Goal: Information Seeking & Learning: Learn about a topic

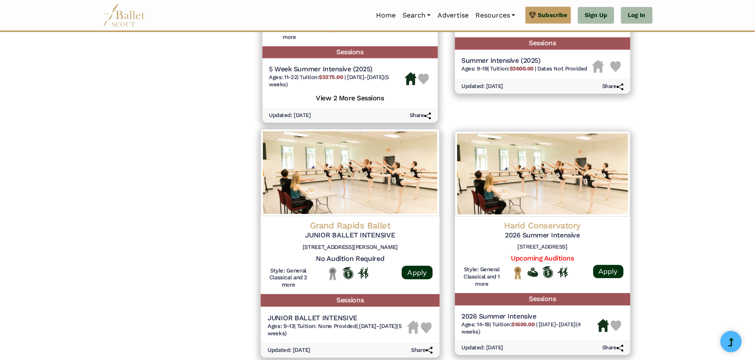
scroll to position [1110, 0]
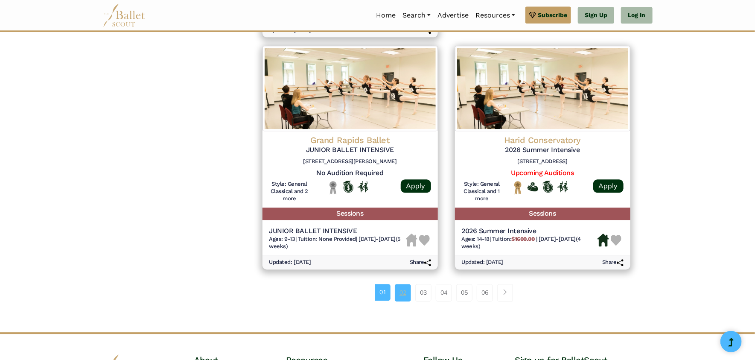
click at [407, 291] on link "02" at bounding box center [403, 292] width 16 height 17
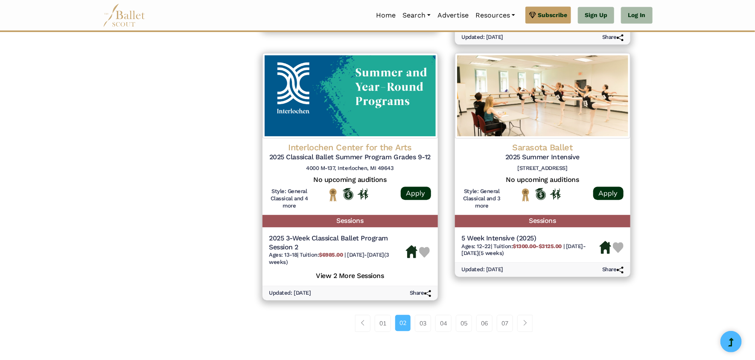
scroll to position [1195, 0]
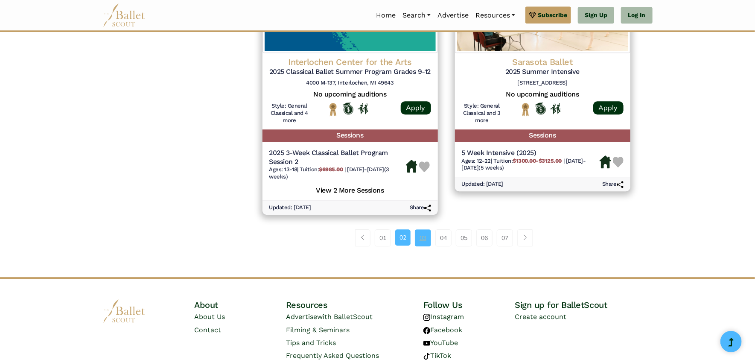
click at [423, 238] on link "03" at bounding box center [423, 237] width 16 height 17
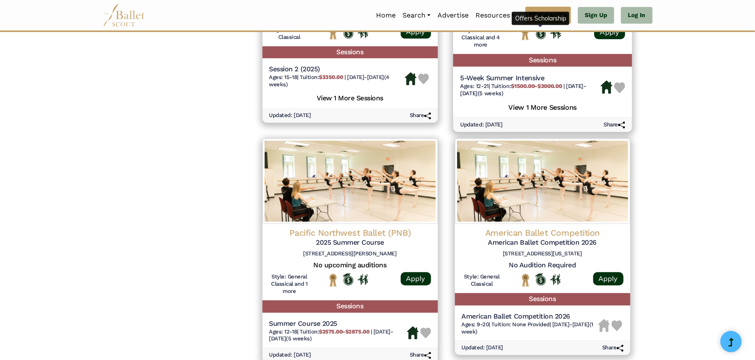
scroll to position [1110, 0]
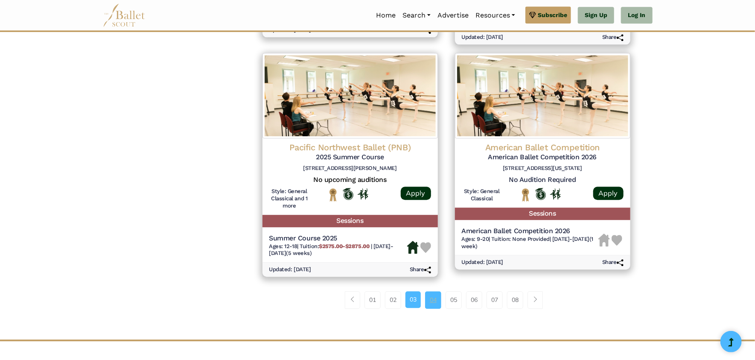
click at [439, 303] on link "04" at bounding box center [433, 299] width 16 height 17
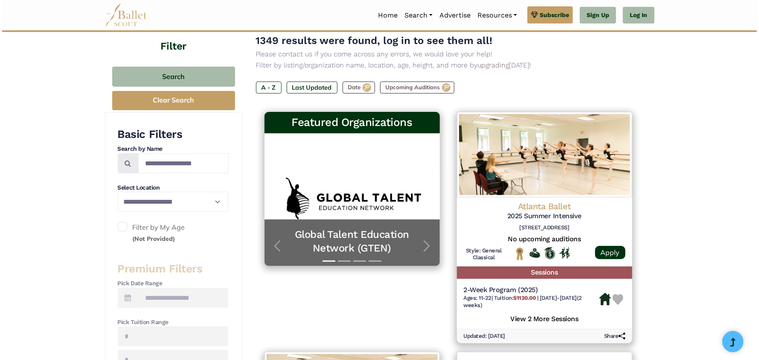
scroll to position [170, 0]
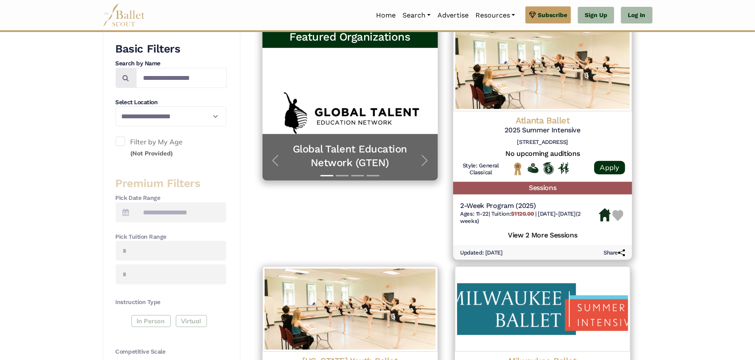
click at [561, 234] on h5 "View 2 More Sessions" at bounding box center [542, 234] width 165 height 11
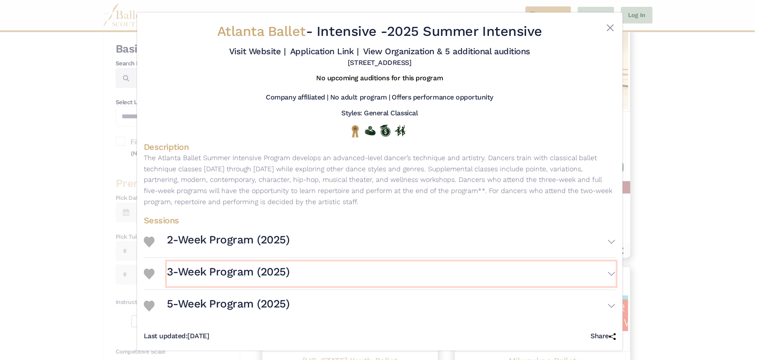
click at [241, 270] on h3 "3-Week Program (2025)" at bounding box center [228, 272] width 123 height 15
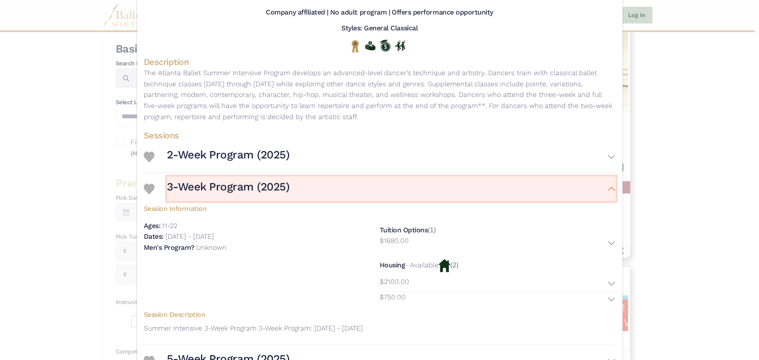
scroll to position [143, 0]
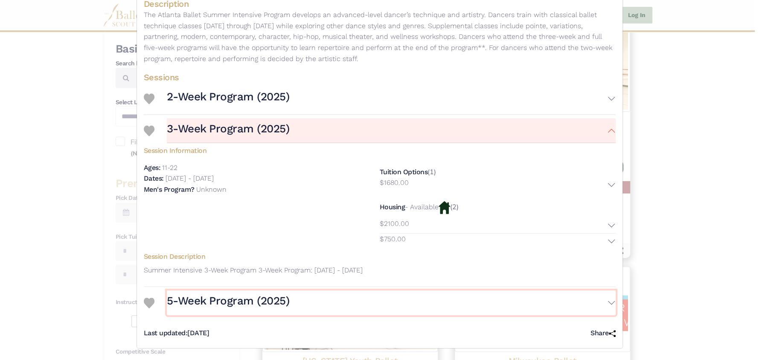
click at [242, 300] on h3 "5-Week Program (2025)" at bounding box center [228, 301] width 123 height 15
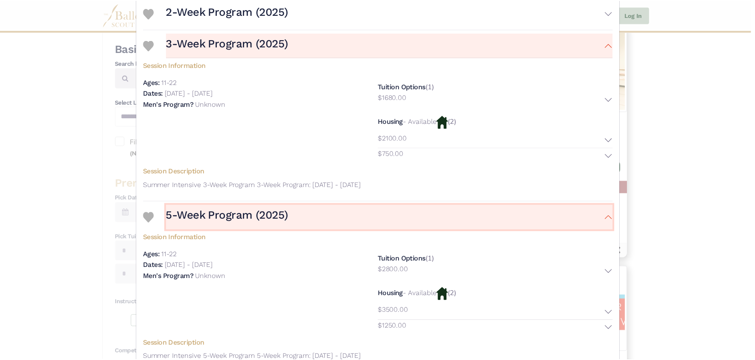
scroll to position [283, 0]
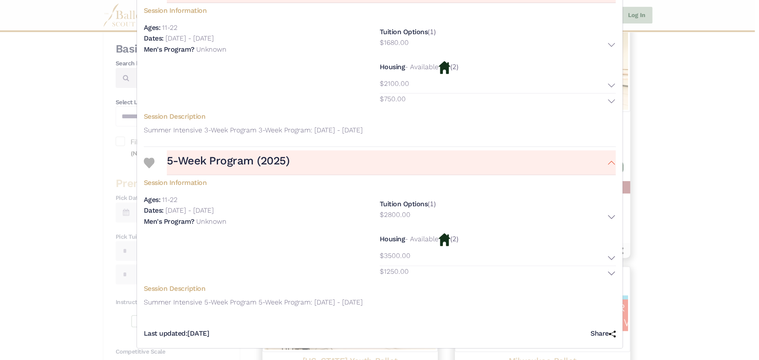
click at [705, 184] on div "Atlanta Ballet - Intensive - 2025 Summer Intensive Visit Website | Application …" at bounding box center [379, 180] width 759 height 360
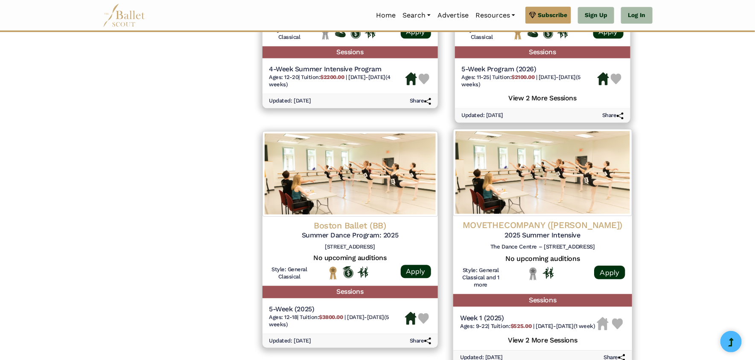
scroll to position [1110, 0]
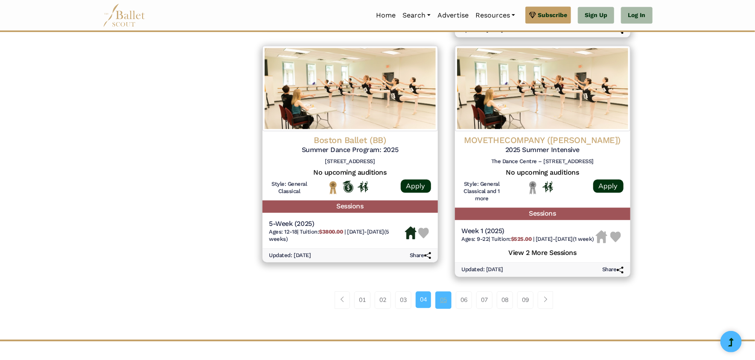
click at [447, 308] on link "05" at bounding box center [443, 299] width 16 height 17
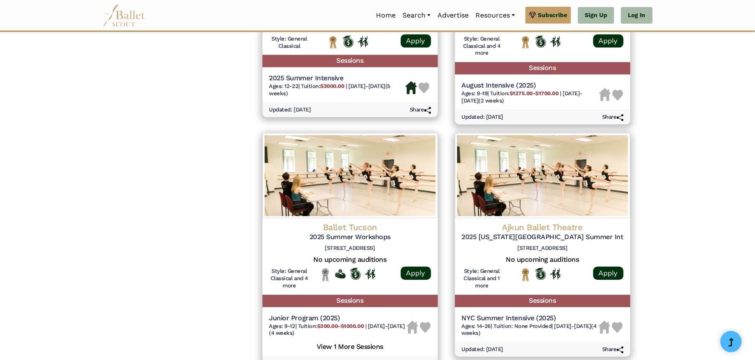
scroll to position [1195, 0]
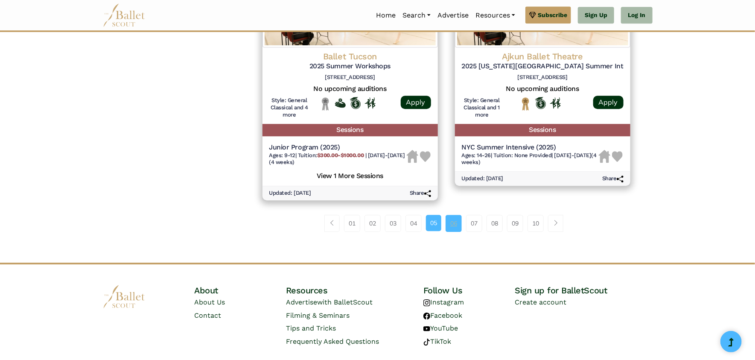
click at [454, 226] on link "06" at bounding box center [454, 223] width 16 height 17
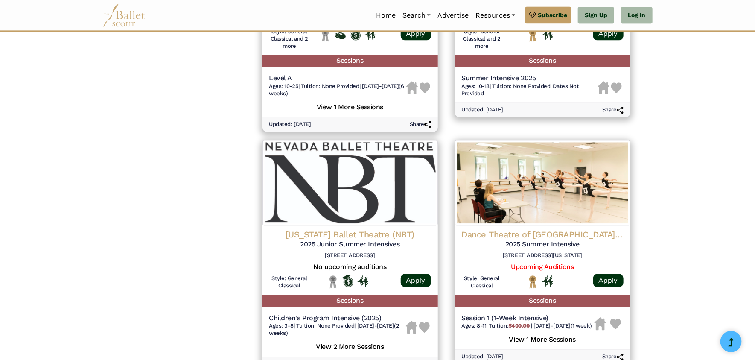
scroll to position [1110, 0]
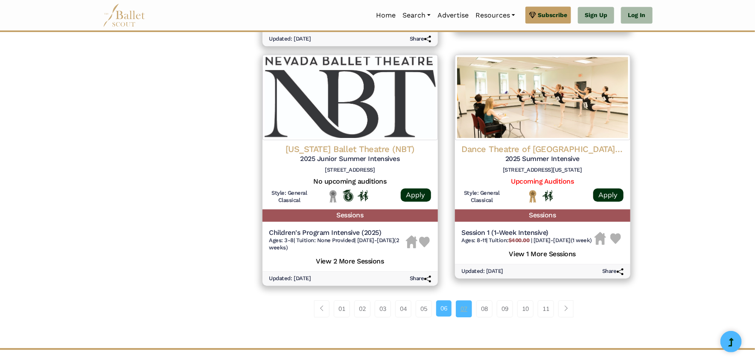
click at [465, 311] on link "07" at bounding box center [464, 308] width 16 height 17
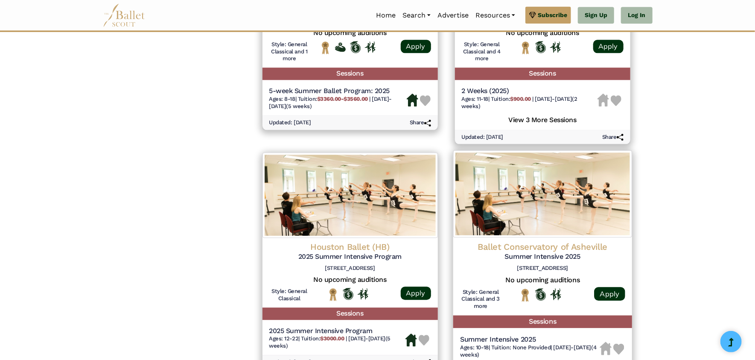
scroll to position [1110, 0]
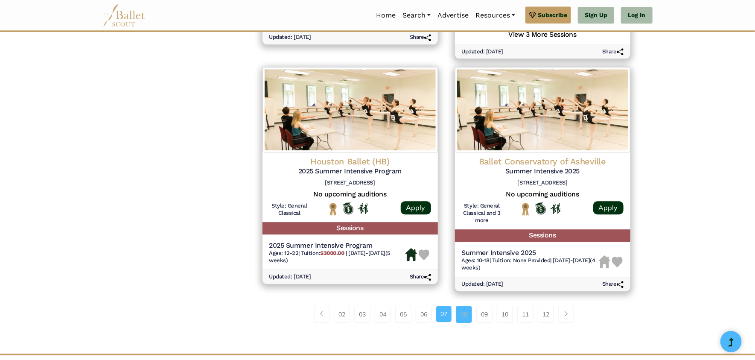
click at [465, 321] on link "08" at bounding box center [464, 314] width 16 height 17
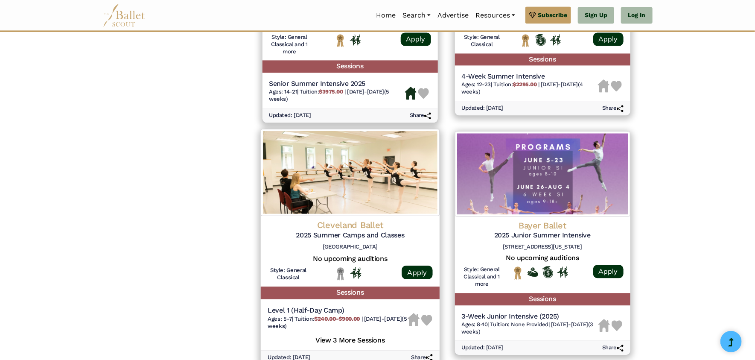
scroll to position [1110, 0]
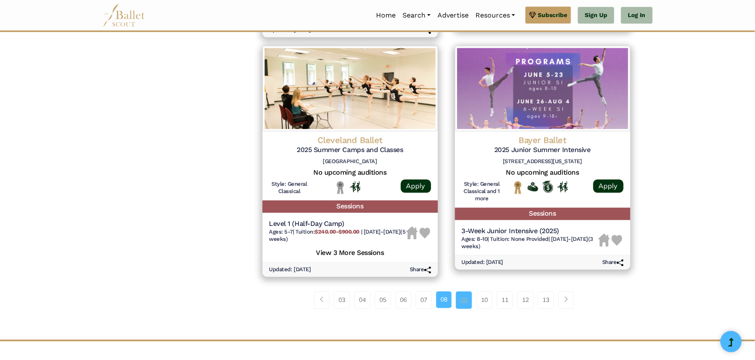
click at [464, 308] on link "09" at bounding box center [464, 299] width 16 height 17
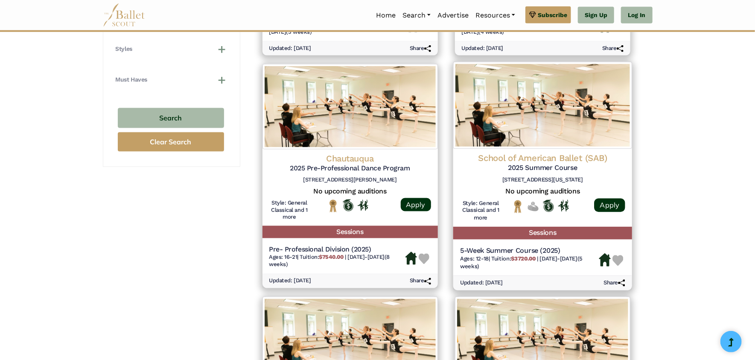
scroll to position [682, 0]
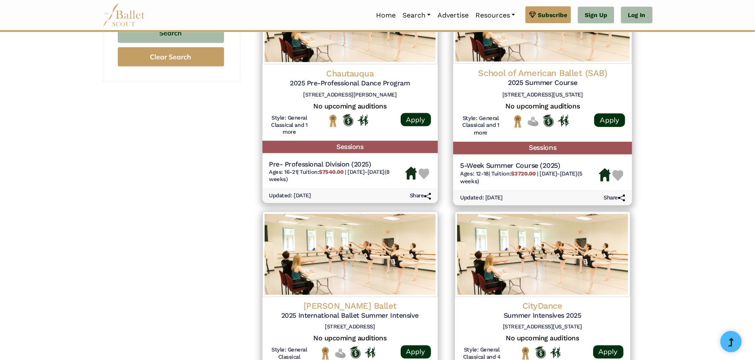
click at [570, 168] on h5 "5-Week Summer Course (2025)" at bounding box center [529, 165] width 139 height 9
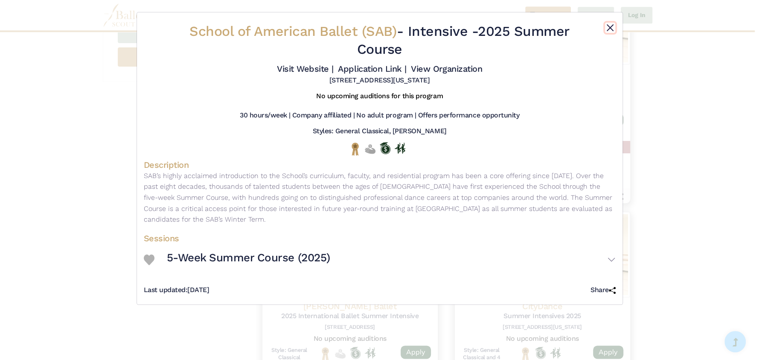
click at [612, 29] on button "Close" at bounding box center [610, 28] width 10 height 10
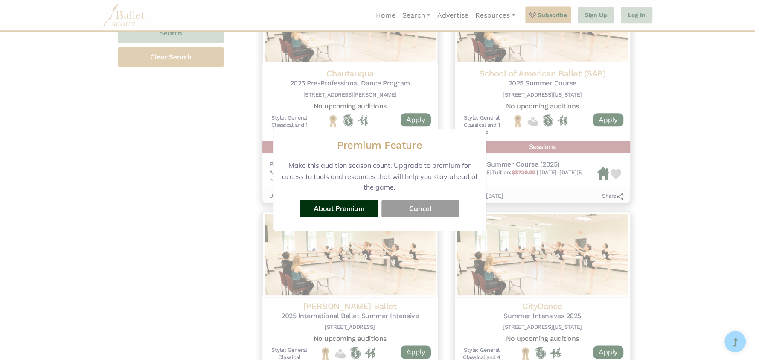
click at [427, 212] on button "Cancel" at bounding box center [421, 208] width 78 height 17
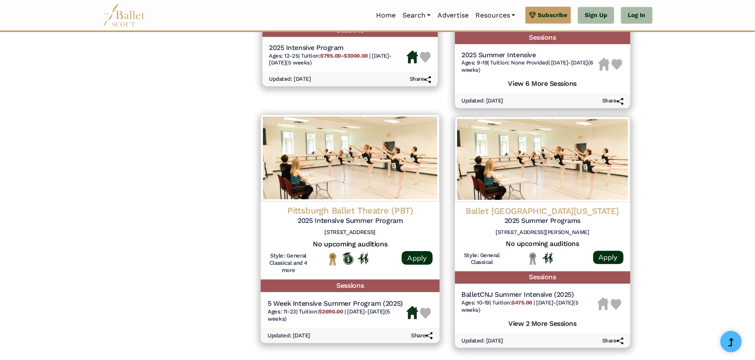
scroll to position [1195, 0]
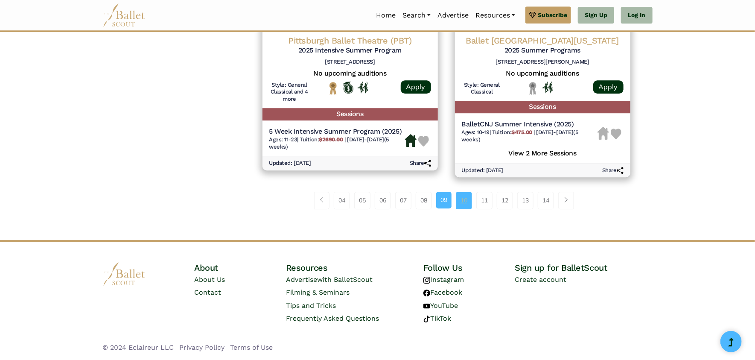
click at [462, 200] on link "10" at bounding box center [464, 200] width 16 height 17
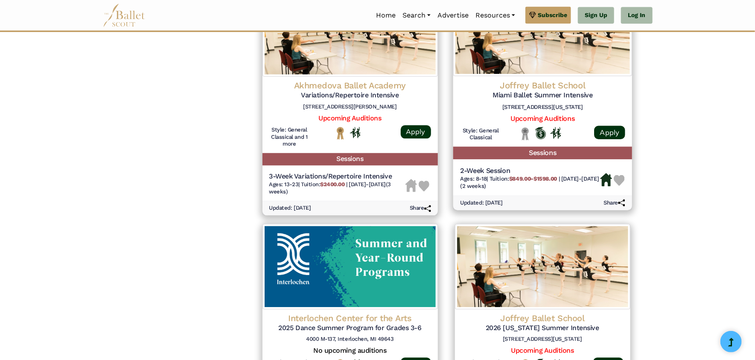
scroll to position [1110, 0]
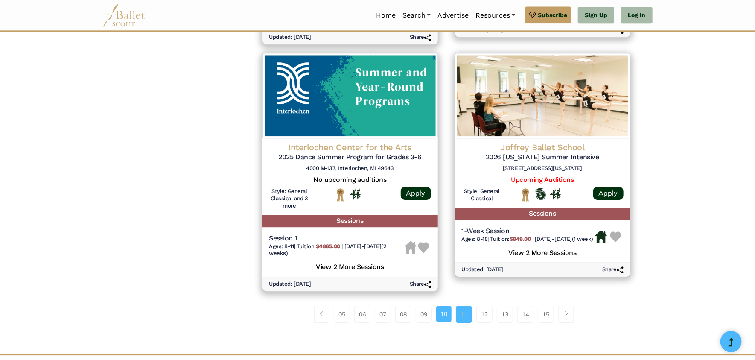
click at [466, 321] on link "11" at bounding box center [464, 314] width 16 height 17
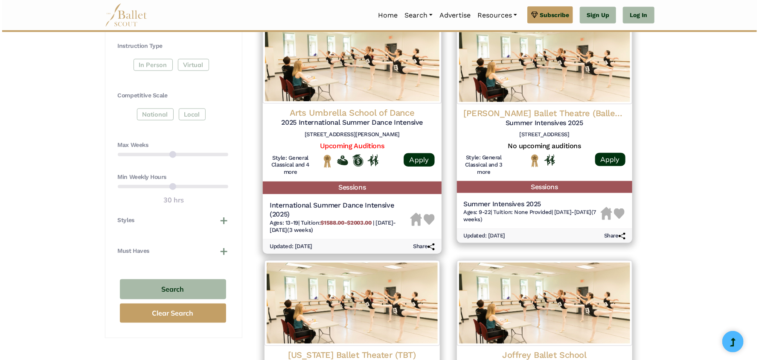
scroll to position [597, 0]
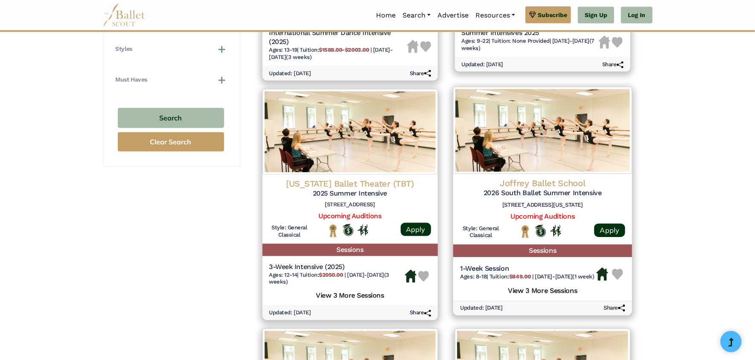
click at [555, 295] on h5 "View 3 More Sessions" at bounding box center [542, 289] width 165 height 11
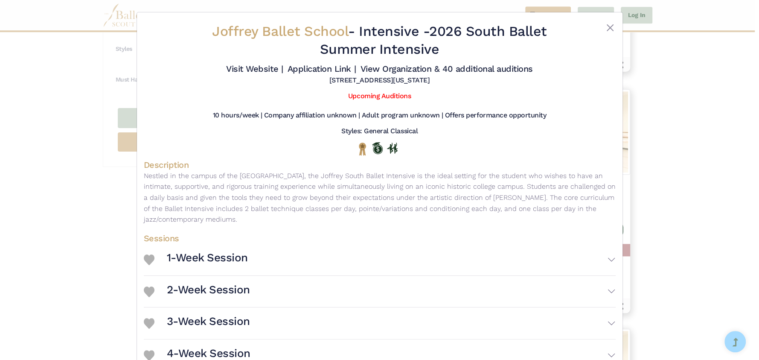
scroll to position [52, 0]
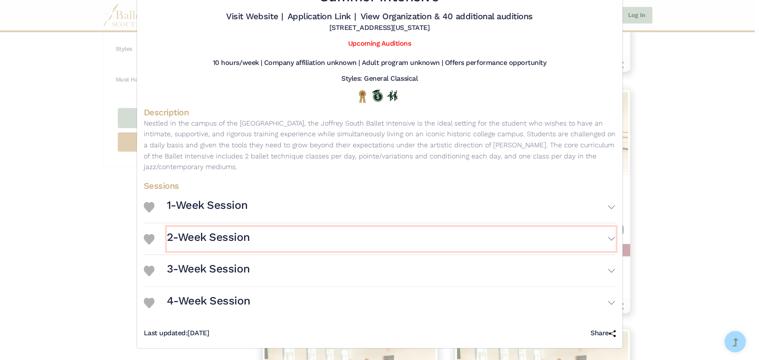
click at [234, 241] on h3 "2-Week Session" at bounding box center [208, 237] width 83 height 15
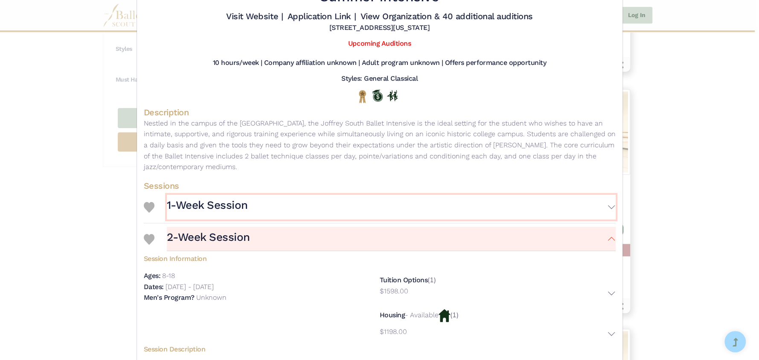
click at [228, 217] on button "1-Week Session" at bounding box center [391, 207] width 449 height 25
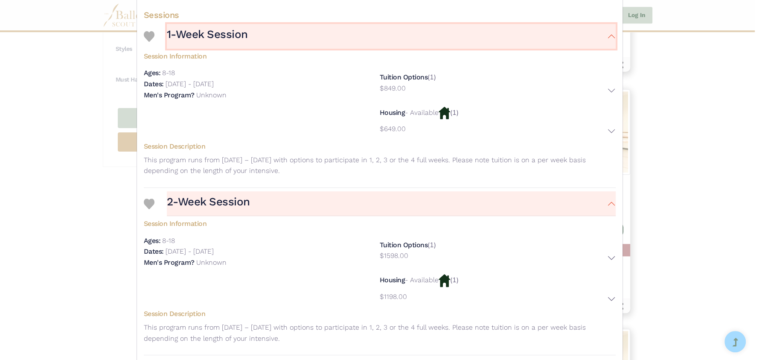
scroll to position [323, 0]
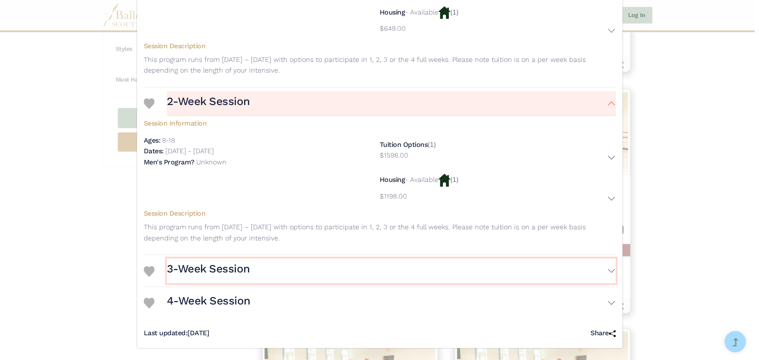
click at [199, 268] on h3 "3-Week Session" at bounding box center [208, 269] width 83 height 15
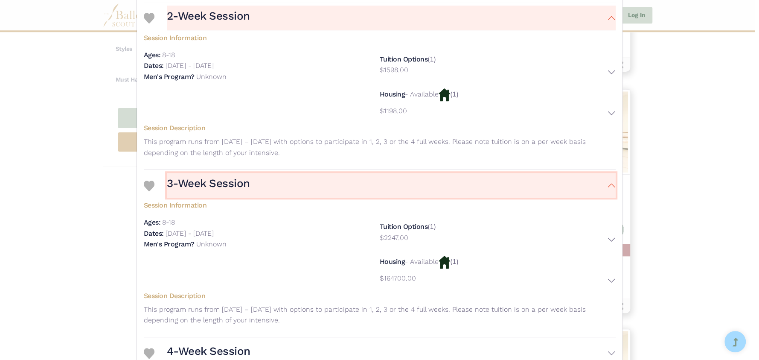
scroll to position [459, 0]
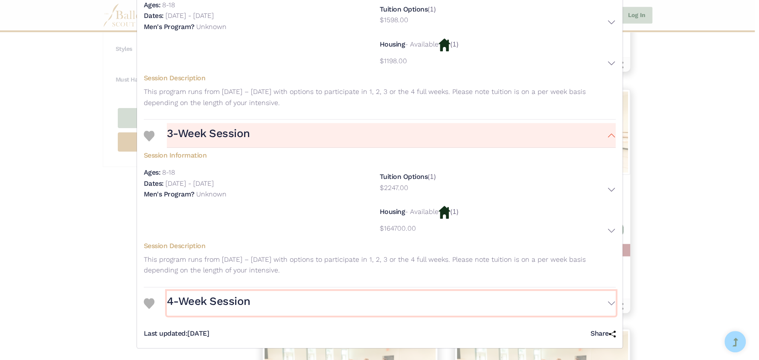
click at [218, 306] on h3 "4-Week Session" at bounding box center [209, 301] width 84 height 15
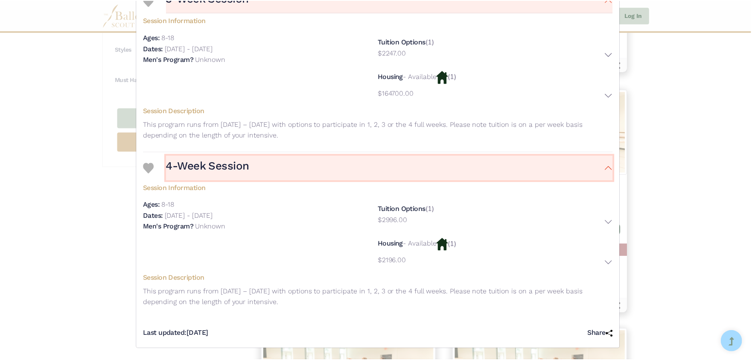
scroll to position [167, 0]
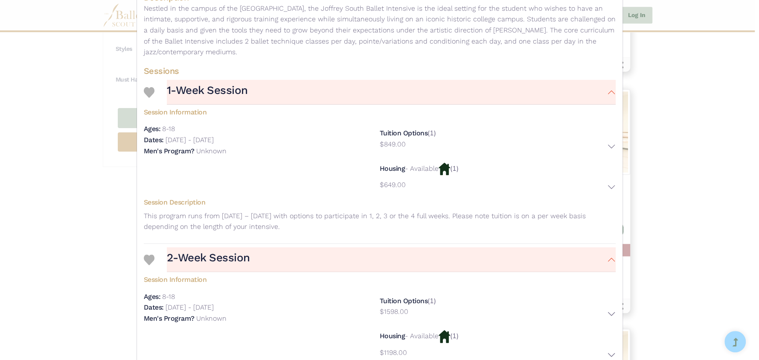
click at [694, 187] on div "Joffrey Ballet School - Intensive - 2026 South Ballet Summer Intensive Visit We…" at bounding box center [379, 180] width 759 height 360
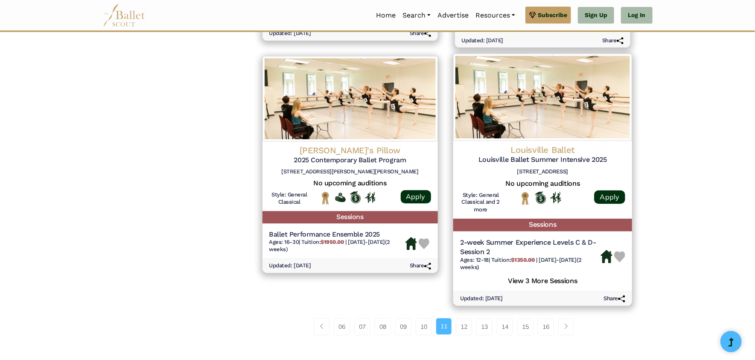
scroll to position [1236, 0]
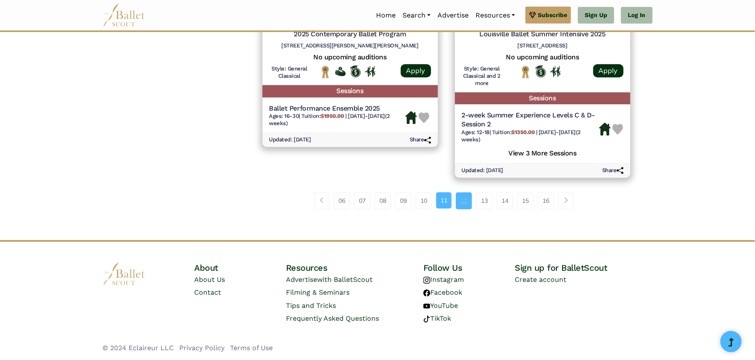
click at [465, 201] on link "12" at bounding box center [464, 200] width 16 height 17
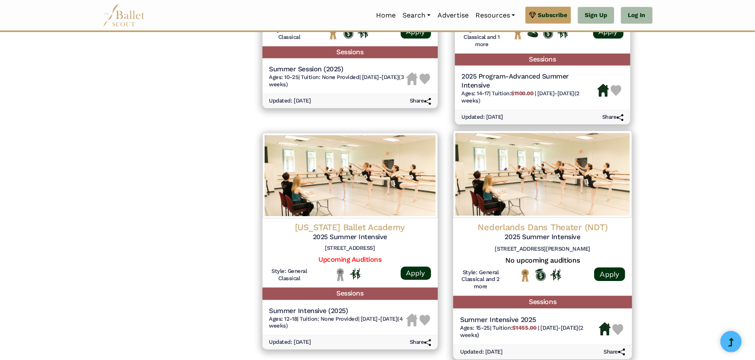
scroll to position [1110, 0]
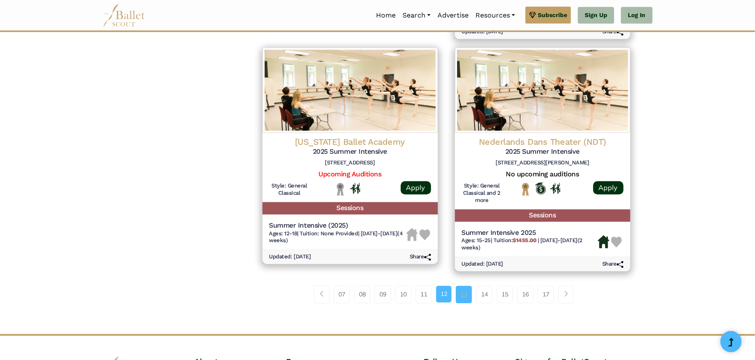
click at [463, 302] on link "13" at bounding box center [464, 294] width 16 height 17
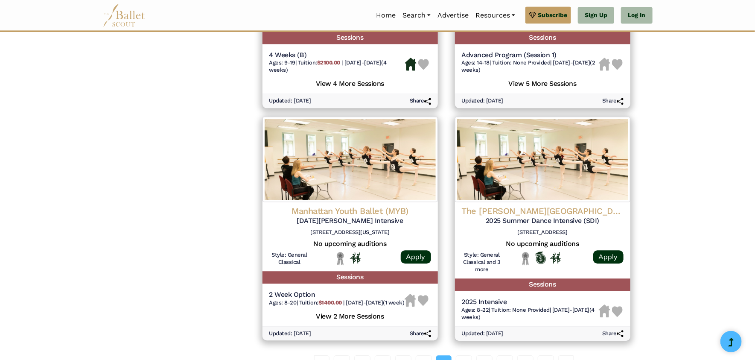
scroll to position [1110, 0]
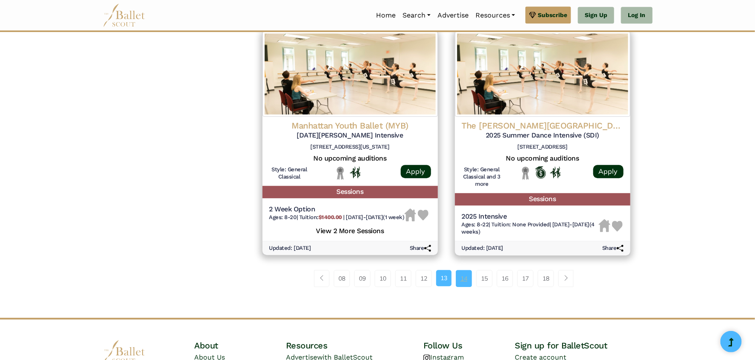
click at [469, 287] on link "14" at bounding box center [464, 278] width 16 height 17
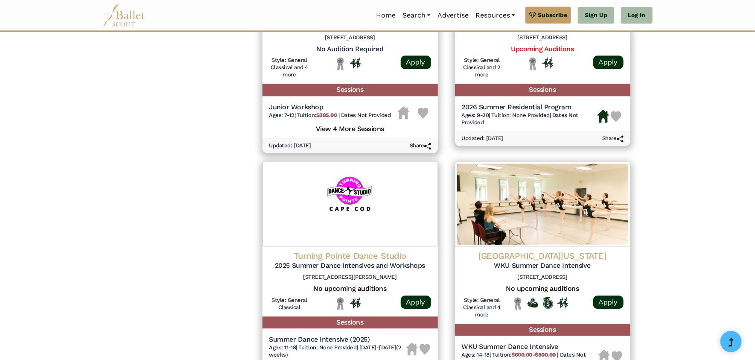
scroll to position [1195, 0]
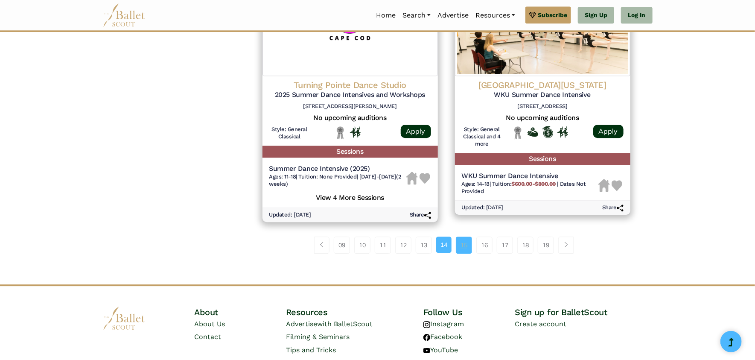
click at [465, 246] on link "15" at bounding box center [464, 244] width 16 height 17
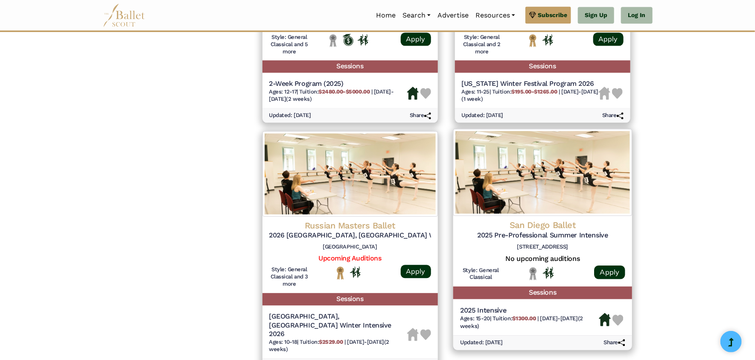
scroll to position [1110, 0]
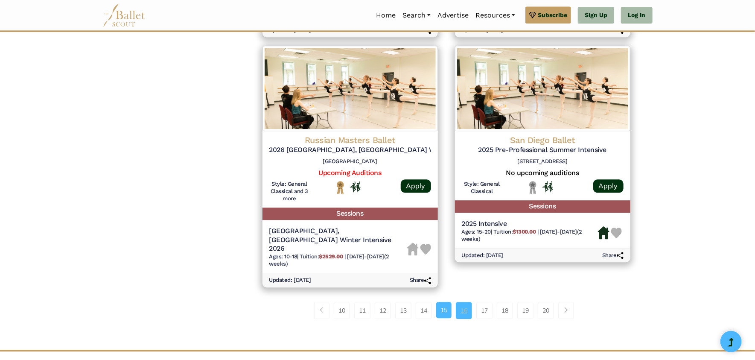
click at [463, 302] on link "16" at bounding box center [464, 310] width 16 height 17
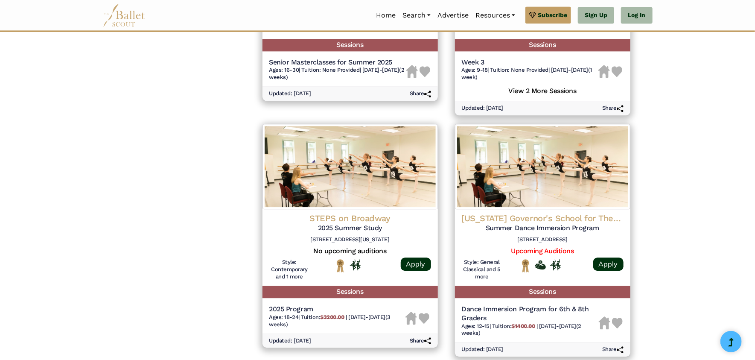
scroll to position [1195, 0]
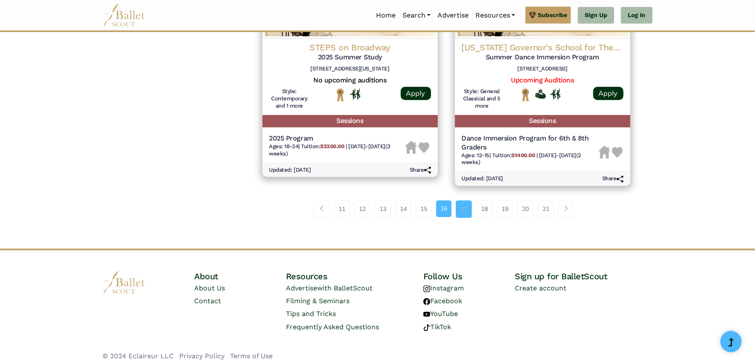
click at [465, 214] on link "17" at bounding box center [464, 208] width 16 height 17
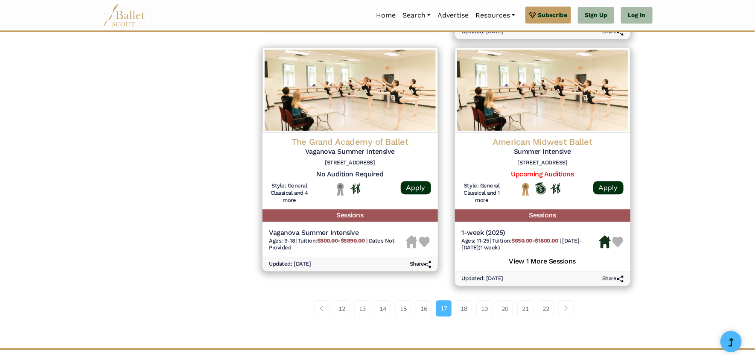
scroll to position [1195, 0]
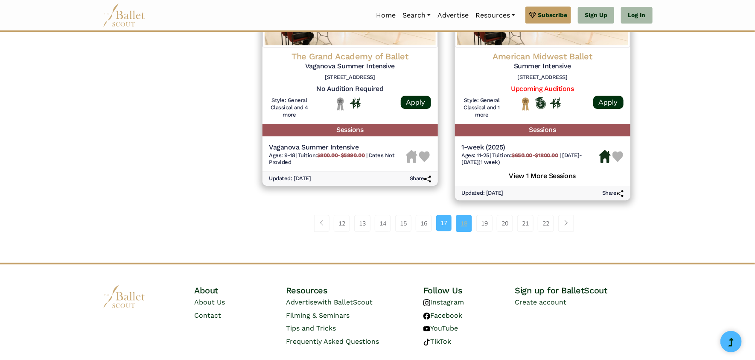
click at [468, 224] on link "18" at bounding box center [464, 223] width 16 height 17
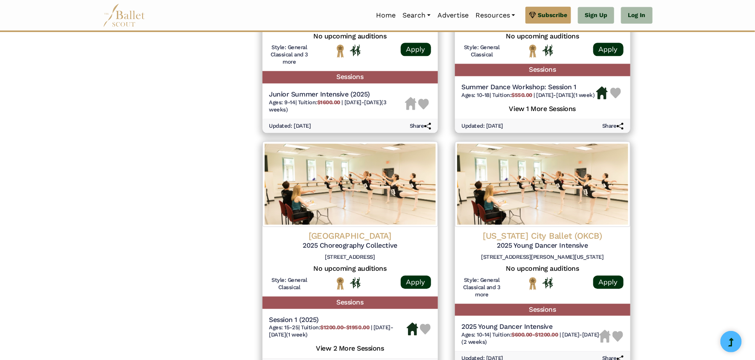
scroll to position [1195, 0]
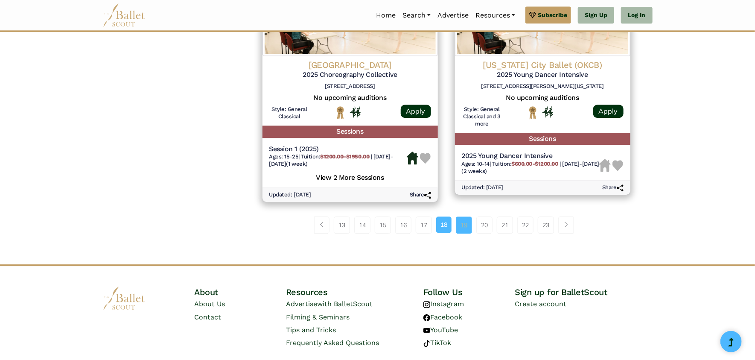
click at [463, 233] on link "19" at bounding box center [464, 224] width 16 height 17
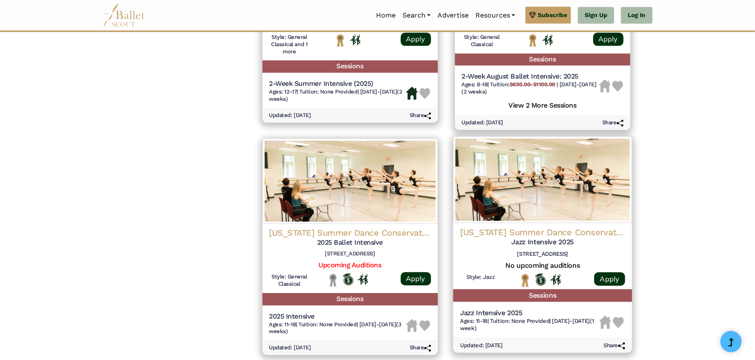
scroll to position [1110, 0]
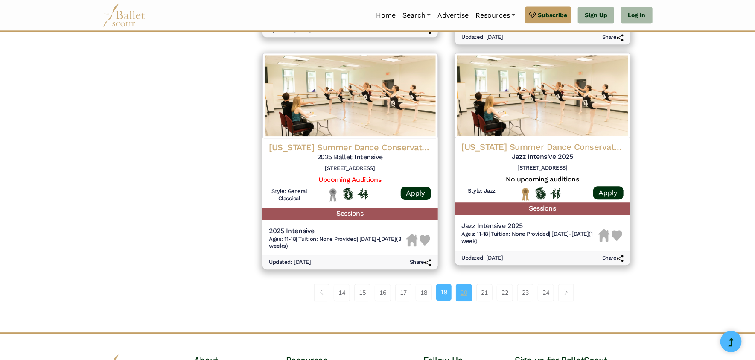
click at [465, 288] on link "20" at bounding box center [464, 292] width 16 height 17
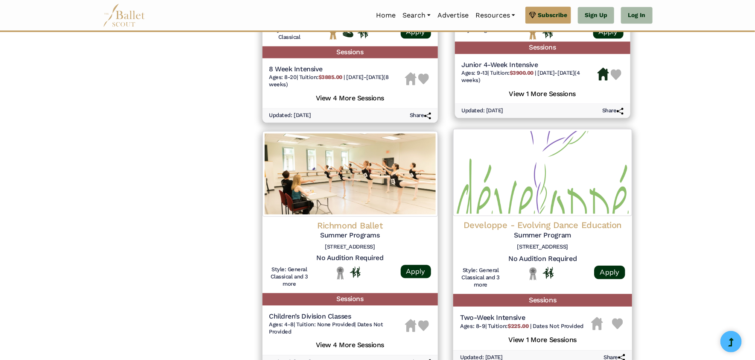
scroll to position [1110, 0]
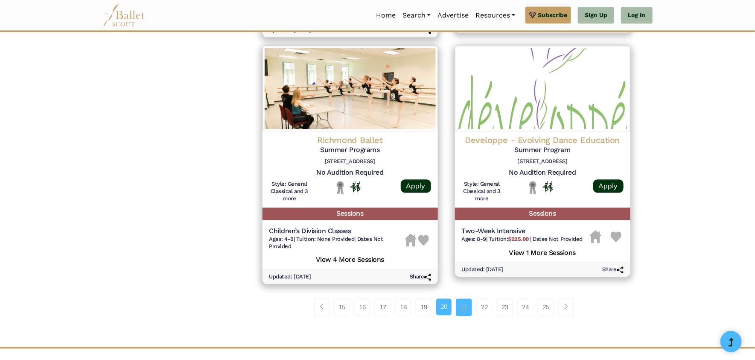
click at [467, 302] on link "21" at bounding box center [464, 306] width 16 height 17
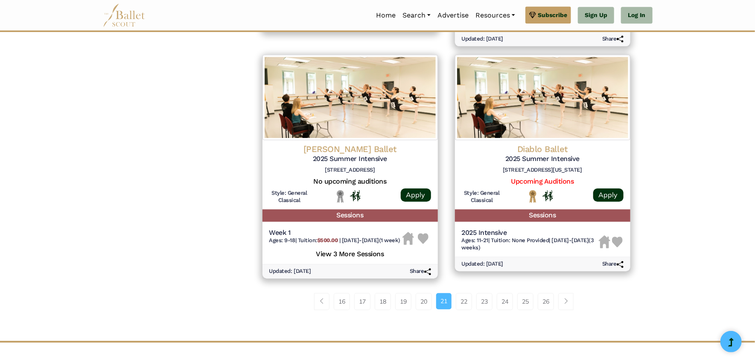
scroll to position [1195, 0]
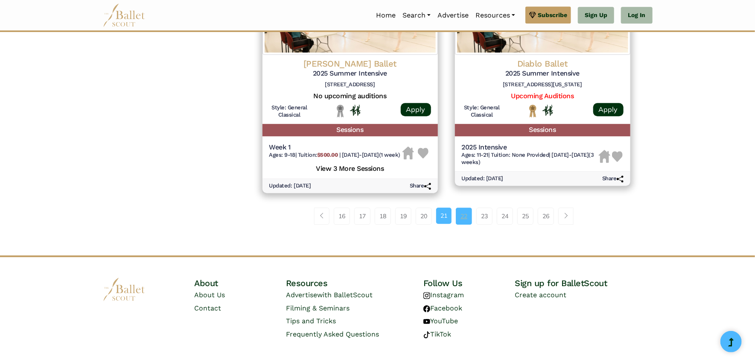
click at [463, 224] on link "22" at bounding box center [464, 215] width 16 height 17
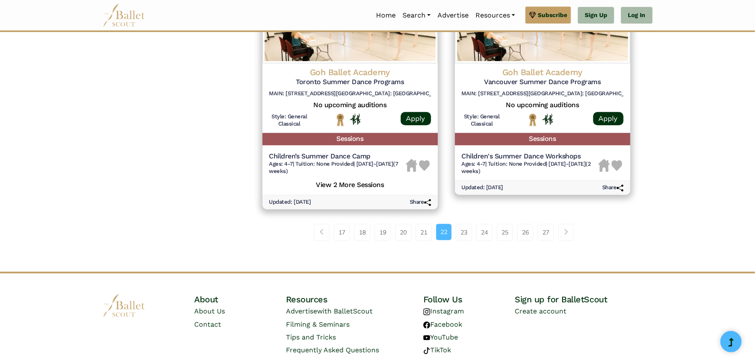
scroll to position [1210, 0]
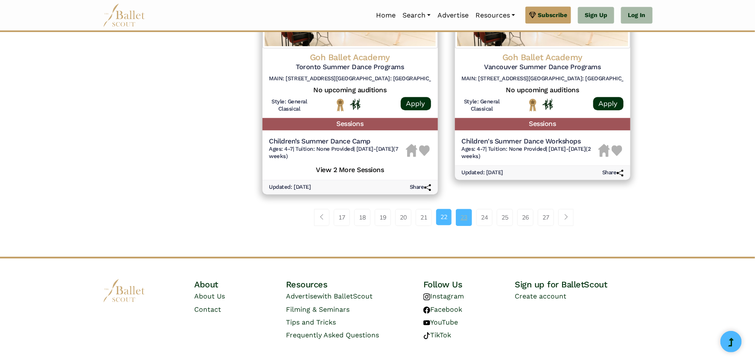
click at [457, 209] on link "23" at bounding box center [464, 217] width 16 height 17
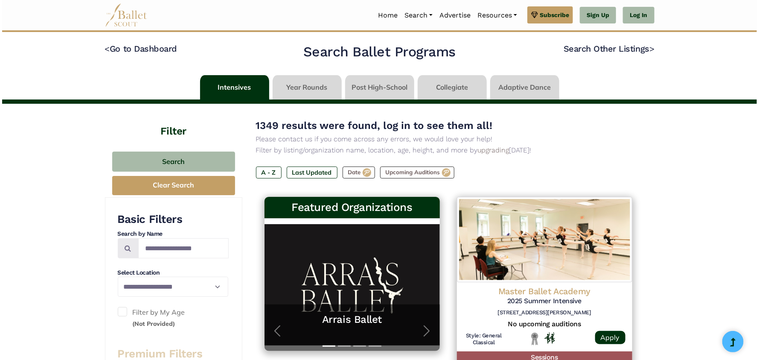
scroll to position [85, 0]
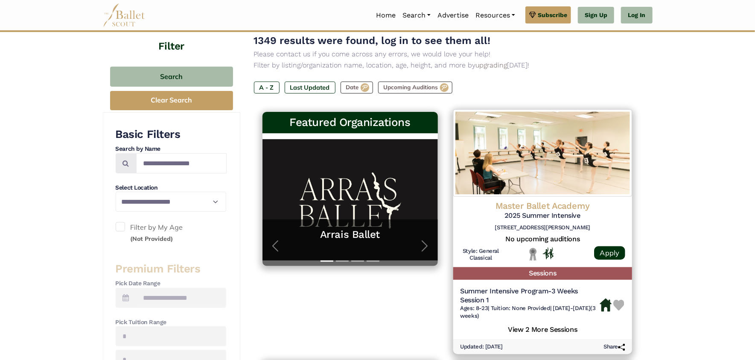
click at [538, 327] on h5 "View 2 More Sessions" at bounding box center [542, 328] width 165 height 11
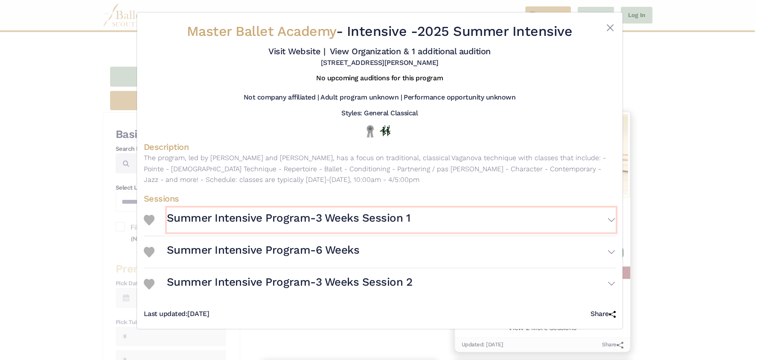
click at [338, 216] on h3 "Summer Intensive Program-3 Weeks Session 1" at bounding box center [289, 218] width 244 height 15
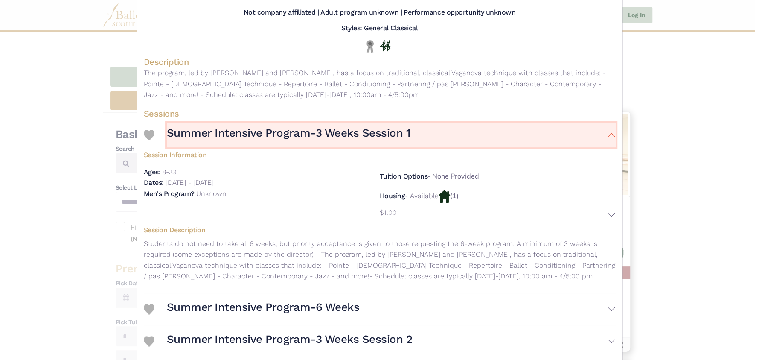
scroll to position [123, 0]
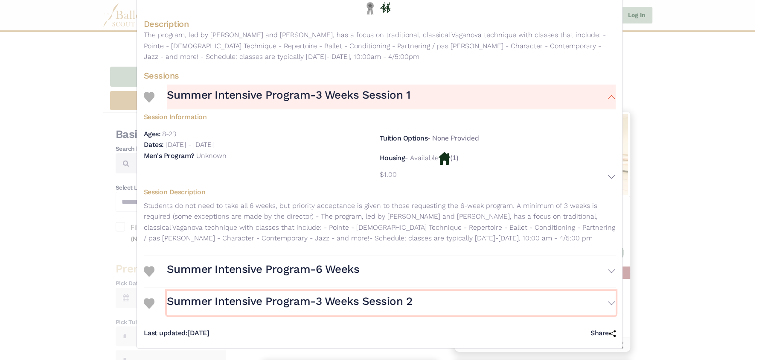
click at [336, 299] on h3 "Summer Intensive Program-3 Weeks Session 2" at bounding box center [290, 301] width 246 height 15
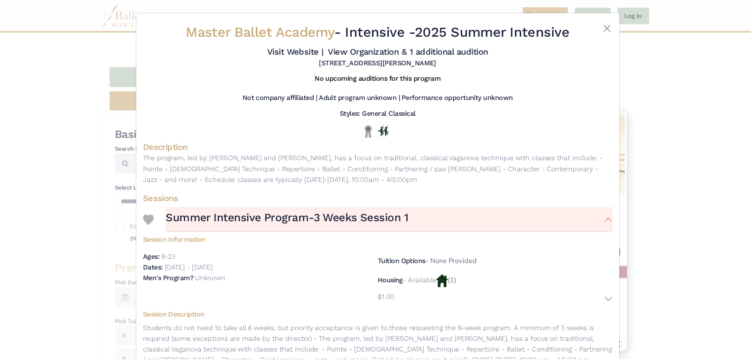
scroll to position [256, 0]
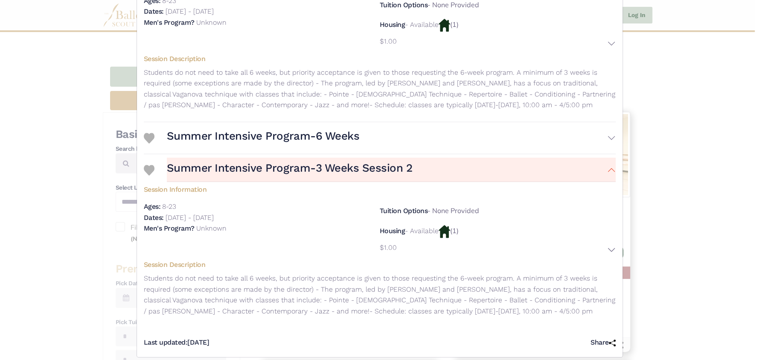
click at [683, 203] on div "Master Ballet Academy - Intensive - 2025 Summer Intensive Visit Website | View …" at bounding box center [379, 180] width 759 height 360
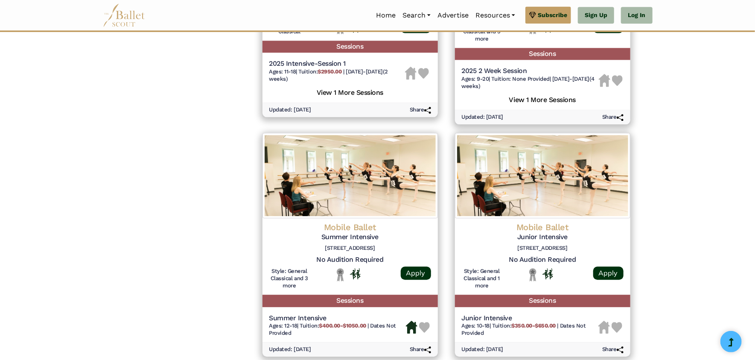
scroll to position [1195, 0]
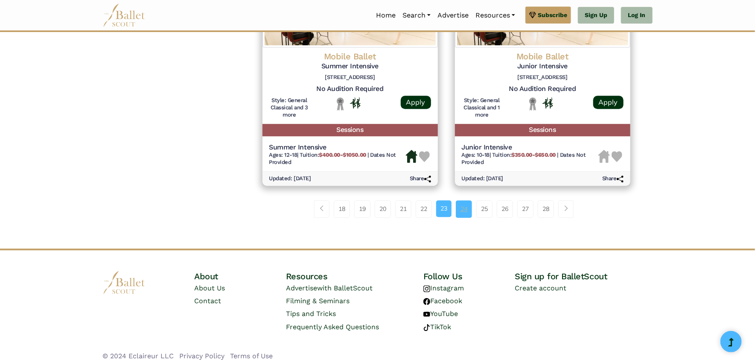
click at [459, 209] on link "24" at bounding box center [464, 208] width 16 height 17
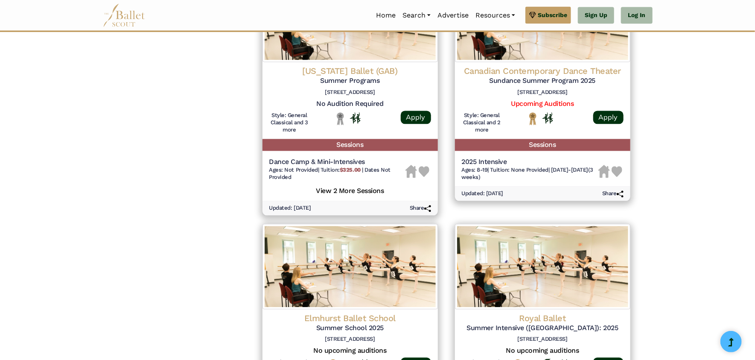
scroll to position [1110, 0]
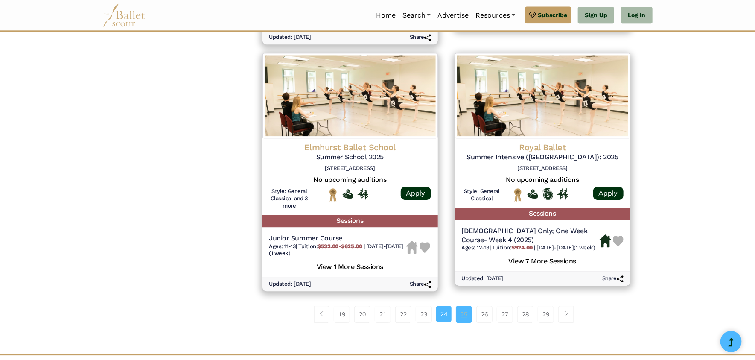
click at [463, 315] on link "25" at bounding box center [464, 314] width 16 height 17
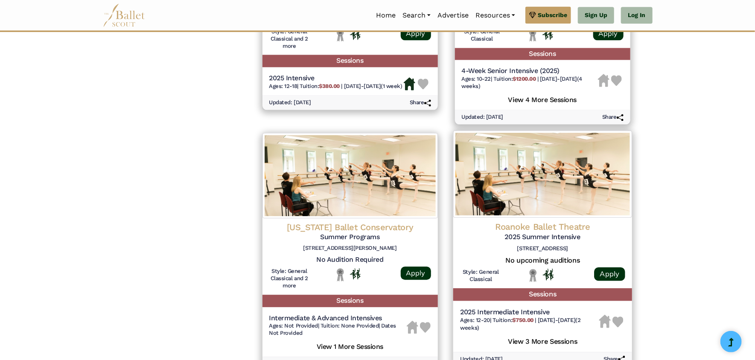
scroll to position [1195, 0]
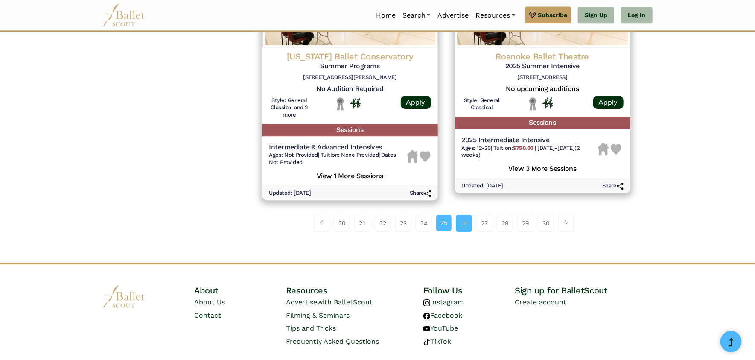
click at [467, 220] on link "26" at bounding box center [464, 223] width 16 height 17
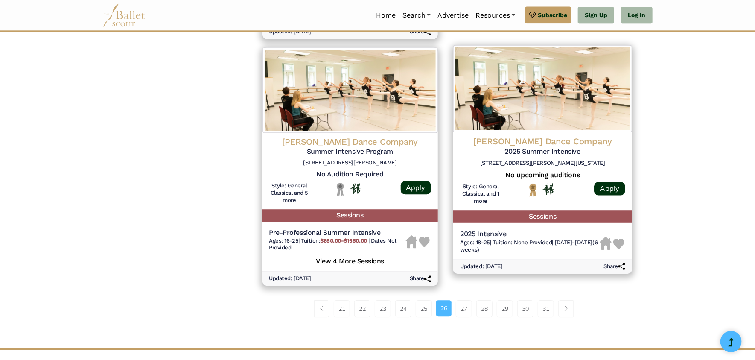
scroll to position [1195, 0]
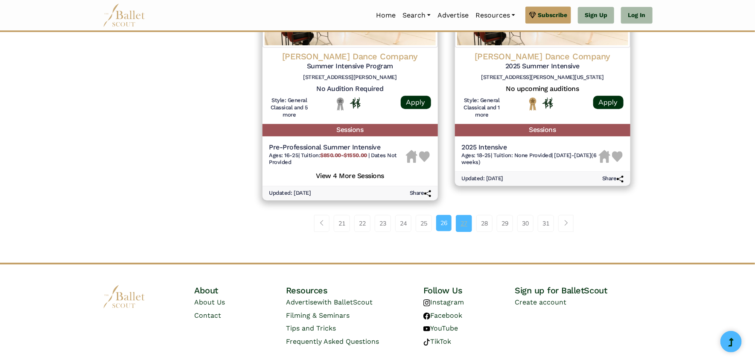
click at [464, 223] on link "27" at bounding box center [464, 223] width 16 height 17
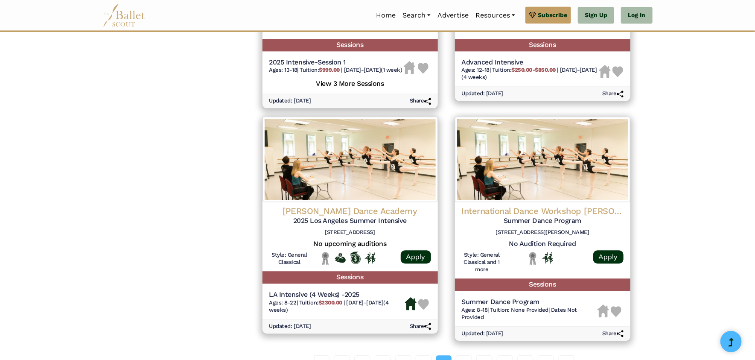
scroll to position [1195, 0]
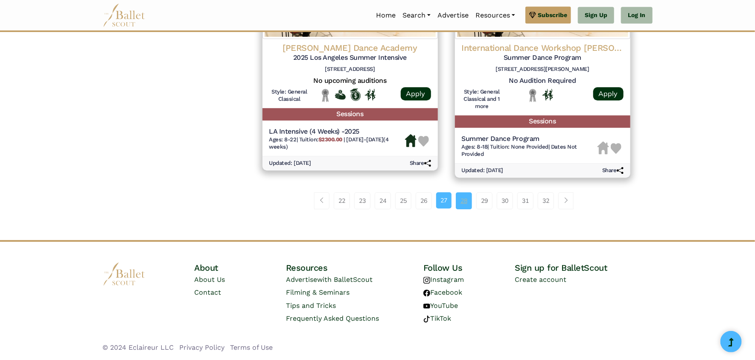
click at [462, 197] on link "28" at bounding box center [464, 200] width 16 height 17
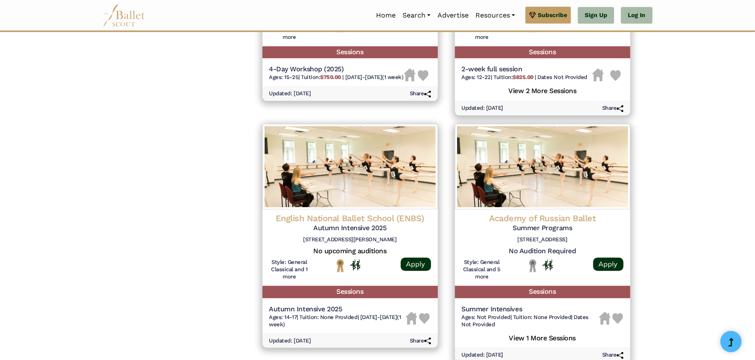
scroll to position [1110, 0]
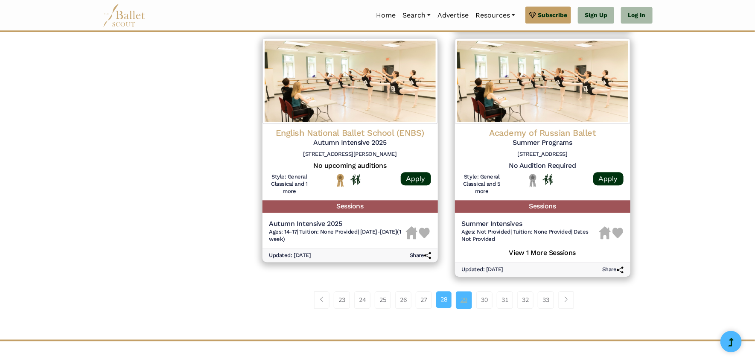
click at [469, 300] on link "29" at bounding box center [464, 299] width 16 height 17
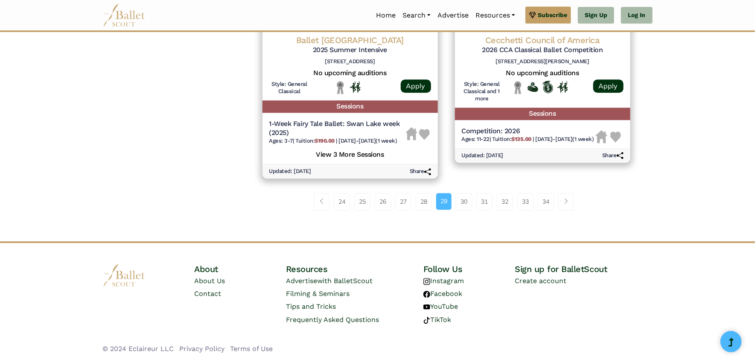
scroll to position [1197, 0]
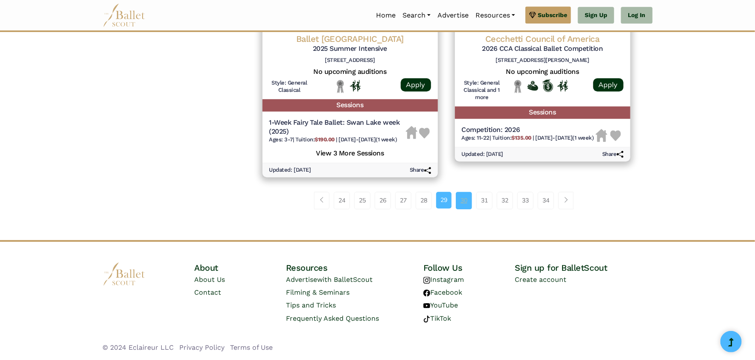
click at [463, 202] on link "30" at bounding box center [464, 200] width 16 height 17
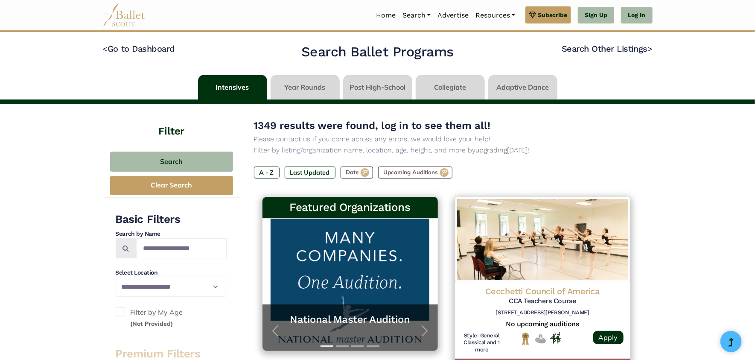
scroll to position [85, 0]
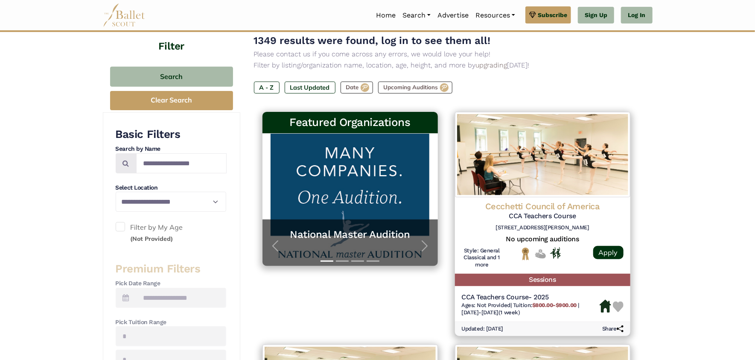
click at [116, 226] on span at bounding box center [120, 226] width 9 height 9
click at [122, 226] on span at bounding box center [120, 226] width 9 height 9
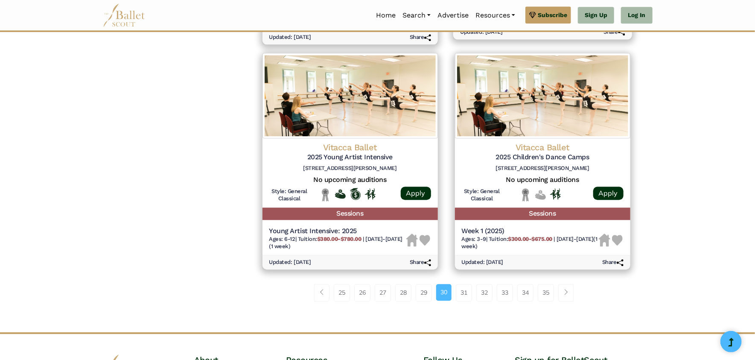
scroll to position [1202, 0]
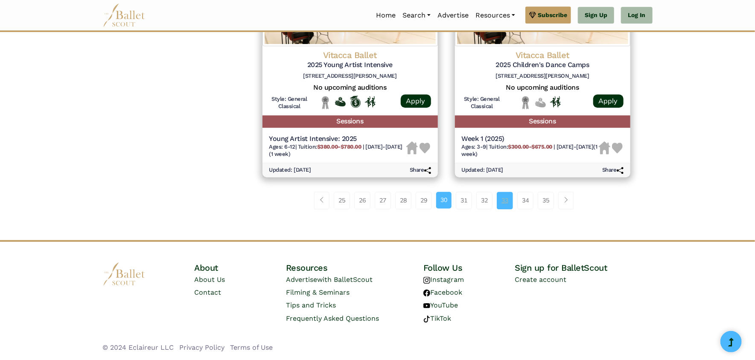
click at [503, 197] on link "33" at bounding box center [505, 200] width 16 height 17
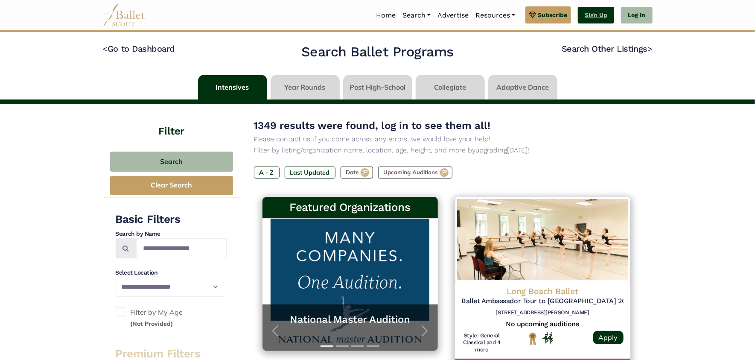
click at [597, 16] on link "Sign Up" at bounding box center [596, 15] width 36 height 17
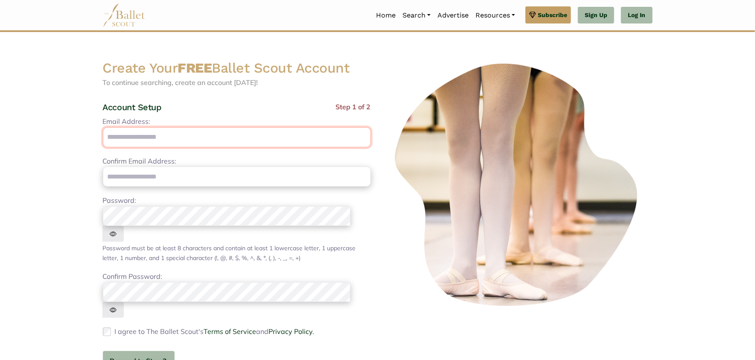
click at [235, 136] on input "Email Address:" at bounding box center [237, 137] width 268 height 20
type input "**********"
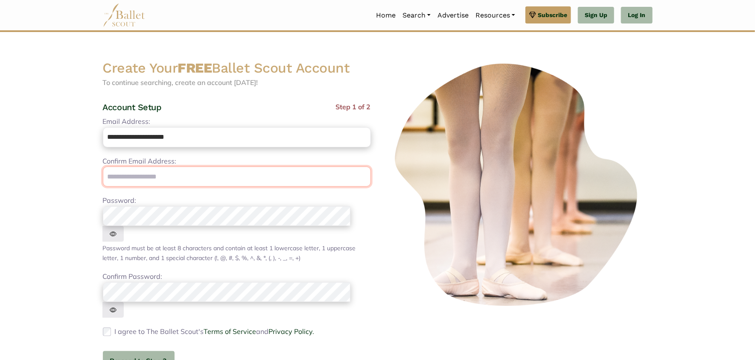
type input "**********"
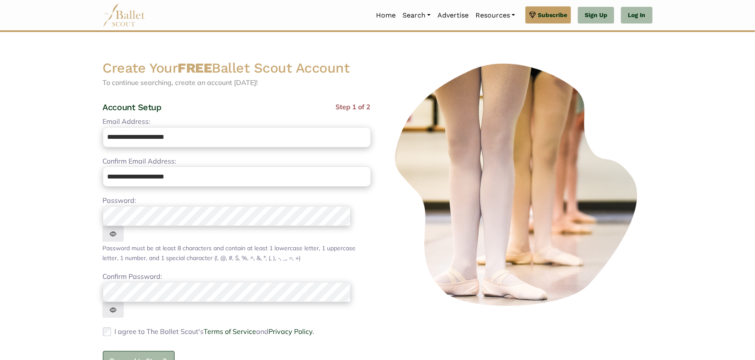
click at [140, 351] on button "Proceed to Step 2" at bounding box center [139, 361] width 72 height 20
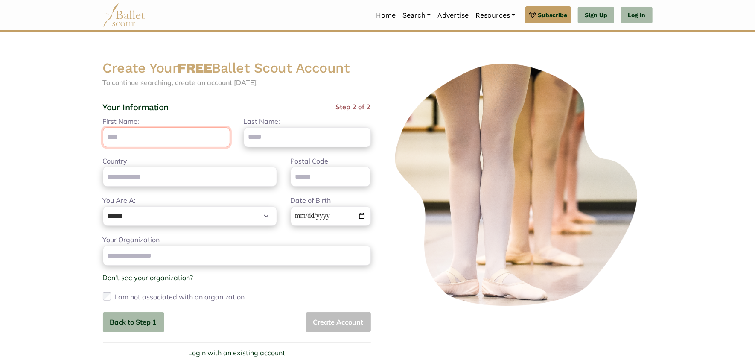
click at [166, 140] on input "First Name:" at bounding box center [166, 137] width 127 height 20
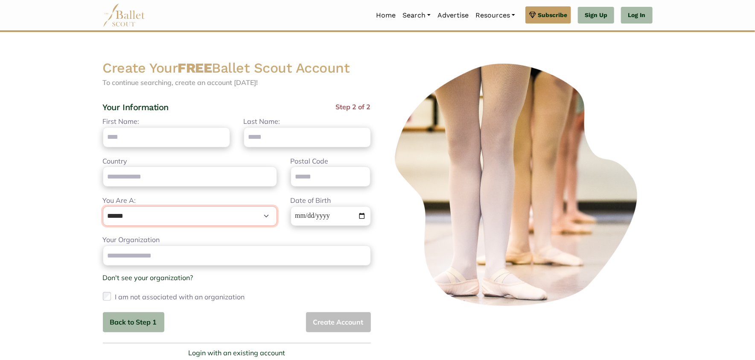
click at [270, 218] on div "**********" at bounding box center [190, 210] width 188 height 31
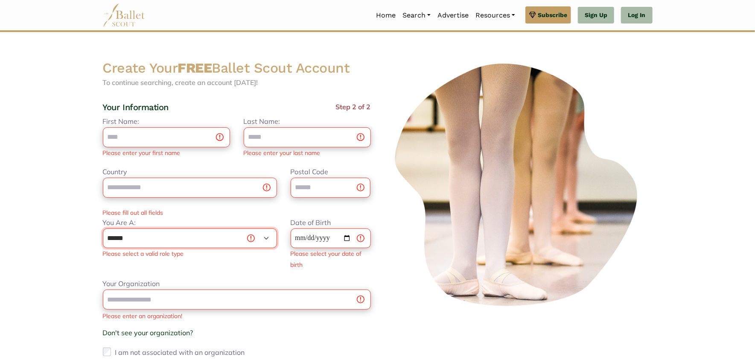
select select "*"
click at [103, 228] on select "**********" at bounding box center [190, 238] width 174 height 20
click at [166, 137] on input "First Name:" at bounding box center [166, 137] width 127 height 20
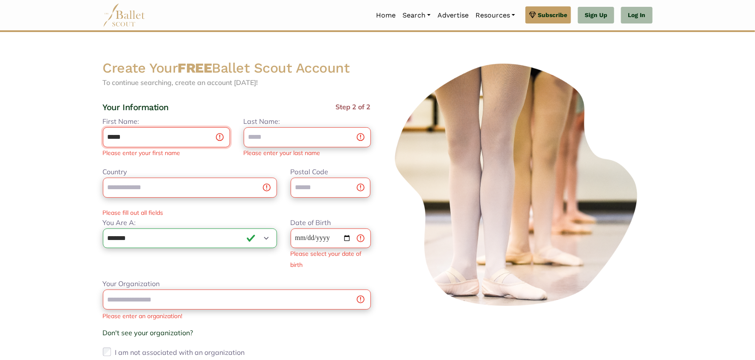
type input "*****"
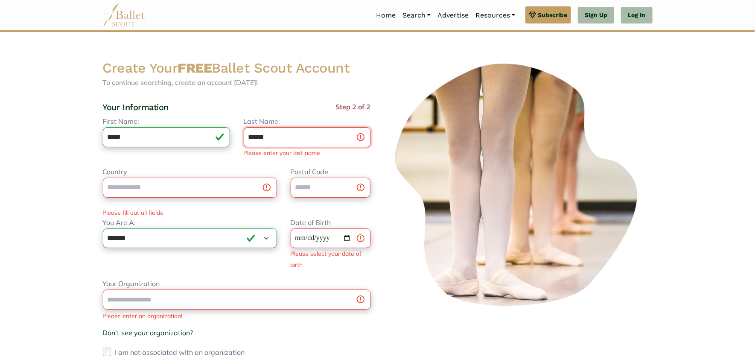
type input "******"
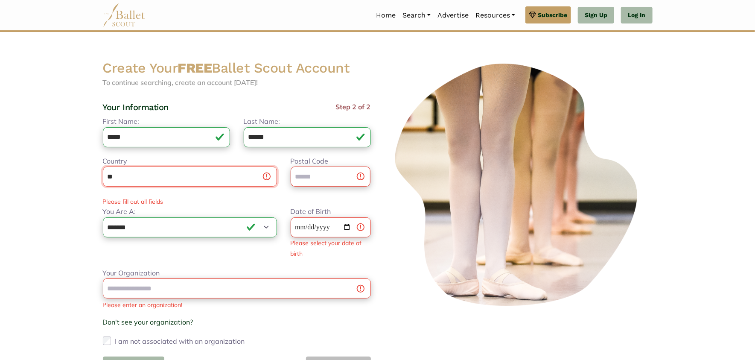
type input "**********"
type input "*****"
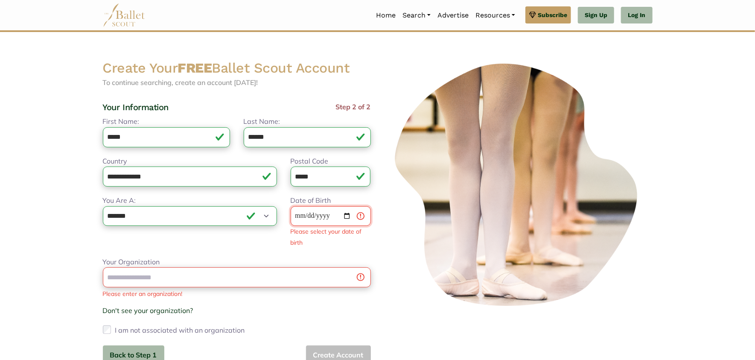
click at [329, 212] on input "Date of Birth" at bounding box center [331, 216] width 80 height 20
click at [300, 215] on input "Date of Birth" at bounding box center [331, 216] width 80 height 20
type input "**********"
click at [251, 282] on div "Your Organization Please enter an organization! Don't see your organization? × …" at bounding box center [237, 296] width 268 height 80
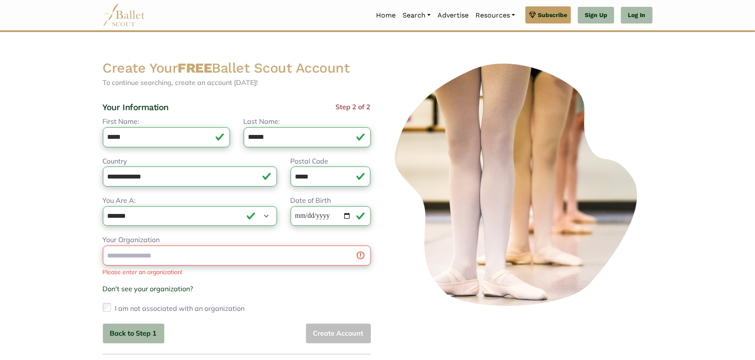
click at [387, 297] on img at bounding box center [519, 184] width 268 height 251
click at [163, 289] on link "Don't see your organization?" at bounding box center [148, 288] width 90 height 9
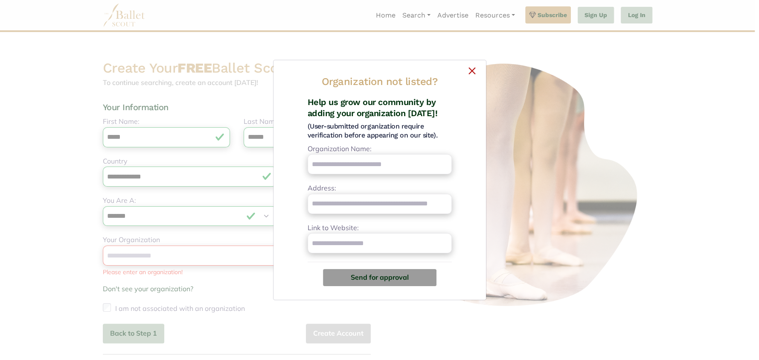
click at [469, 70] on button "×" at bounding box center [379, 69] width 199 height 5
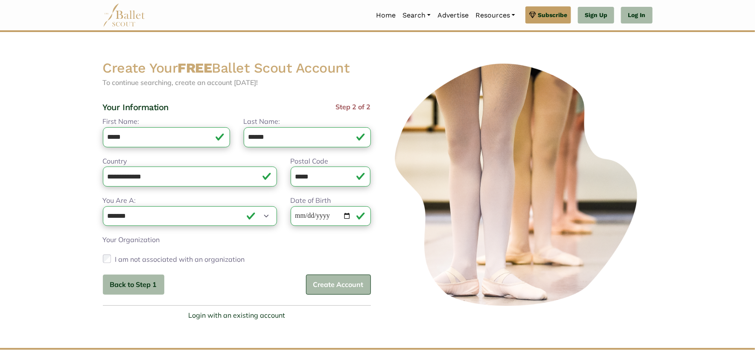
click at [321, 285] on button "Create Account" at bounding box center [338, 284] width 65 height 20
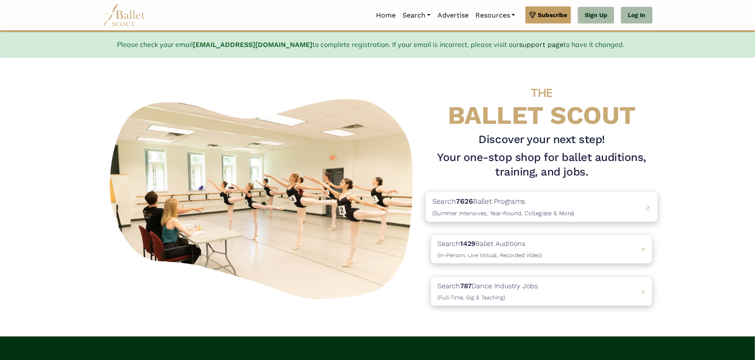
click at [525, 208] on p "Search 7626 Ballet Programs (Summer Intensives, Year-Round, Collegiate & More)" at bounding box center [503, 206] width 142 height 23
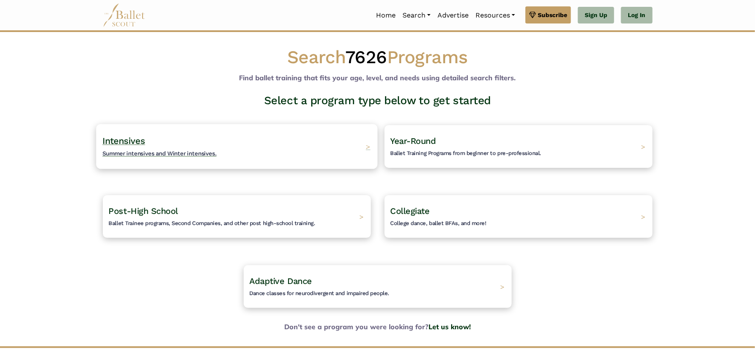
click at [125, 145] on span "Intensives" at bounding box center [123, 140] width 43 height 11
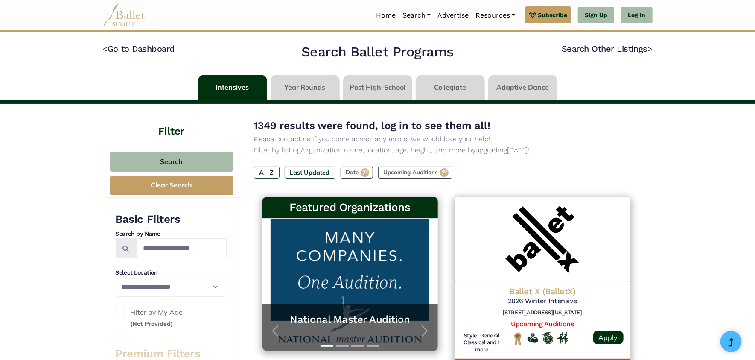
scroll to position [85, 0]
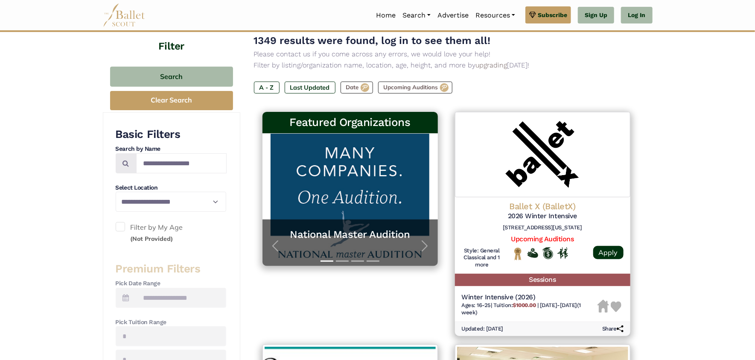
click at [121, 226] on span at bounding box center [120, 226] width 9 height 9
click at [628, 19] on link "Log In" at bounding box center [636, 15] width 31 height 17
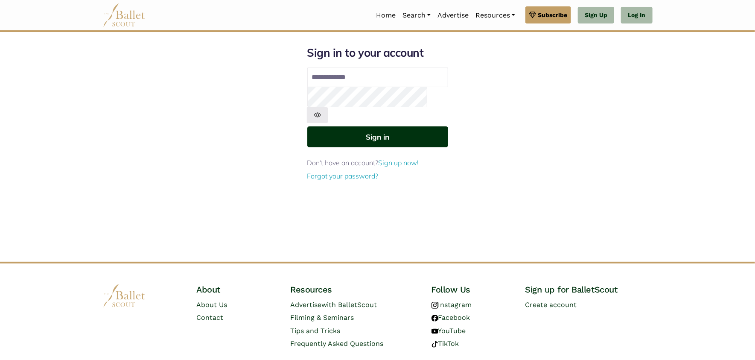
type input "**********"
click at [373, 126] on button "Sign in" at bounding box center [377, 136] width 141 height 21
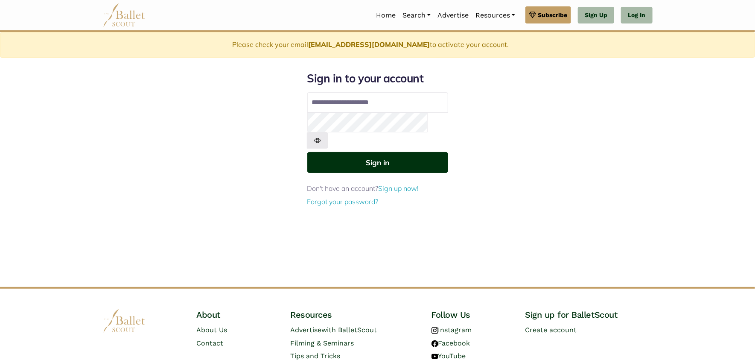
click at [426, 152] on button "Sign in" at bounding box center [377, 162] width 141 height 21
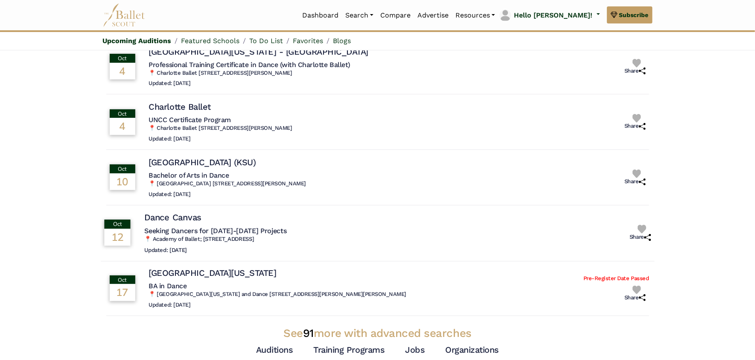
scroll to position [170, 0]
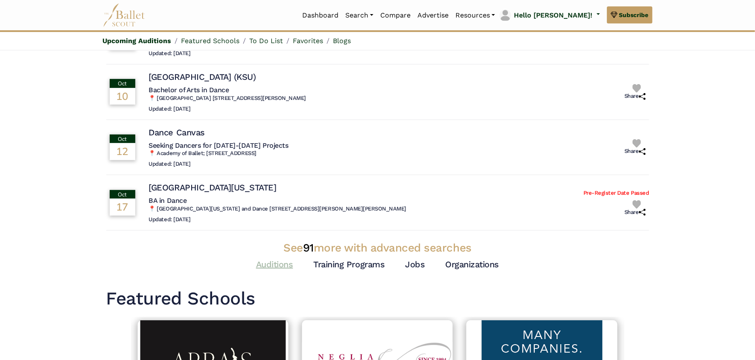
click at [270, 263] on link "Auditions" at bounding box center [274, 264] width 37 height 10
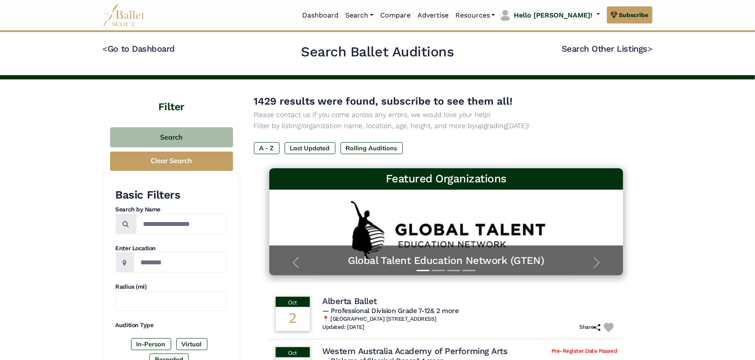
click at [101, 47] on div "< Go to Dashboard Search Ballet Auditions Search Other Listings >" at bounding box center [377, 53] width 563 height 21
click at [106, 48] on code "<" at bounding box center [105, 48] width 5 height 11
click at [342, 15] on link "Dashboard" at bounding box center [320, 15] width 43 height 18
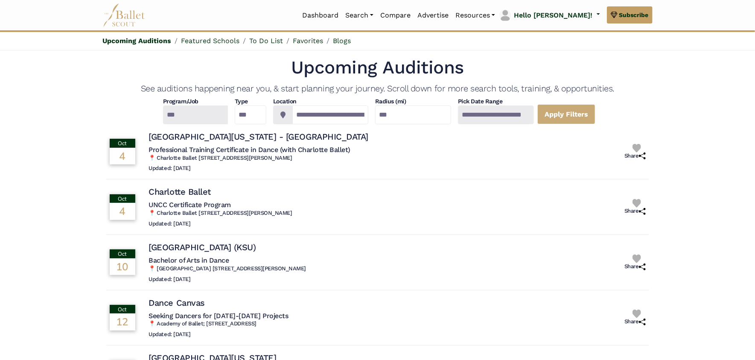
click at [138, 39] on link "Upcoming Auditions" at bounding box center [137, 41] width 69 height 8
click at [342, 18] on link "Dashboard" at bounding box center [320, 15] width 43 height 18
click at [399, 50] on link "Programs" at bounding box center [383, 48] width 82 height 13
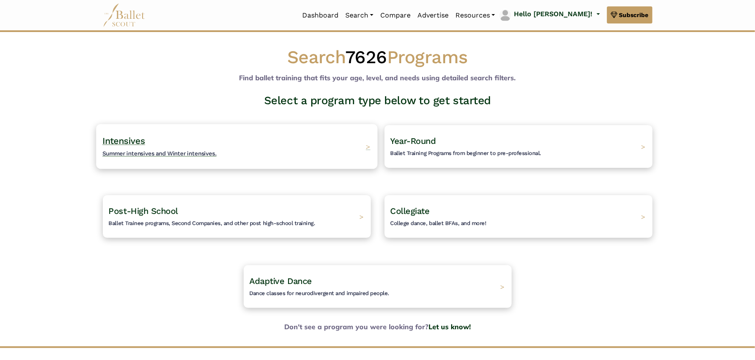
click at [129, 143] on span "Intensives" at bounding box center [123, 140] width 43 height 11
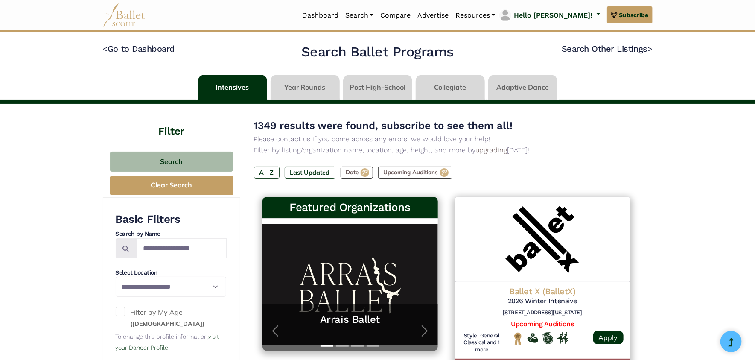
scroll to position [85, 0]
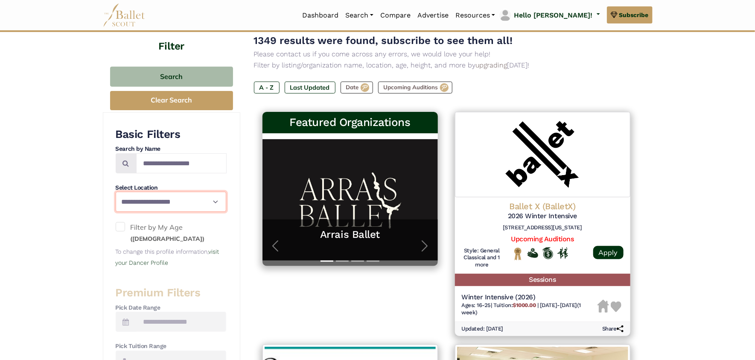
click at [211, 198] on select "**********" at bounding box center [171, 202] width 111 height 20
select select "**"
click at [116, 192] on select "**********" at bounding box center [171, 202] width 111 height 20
click at [119, 228] on span at bounding box center [120, 226] width 9 height 9
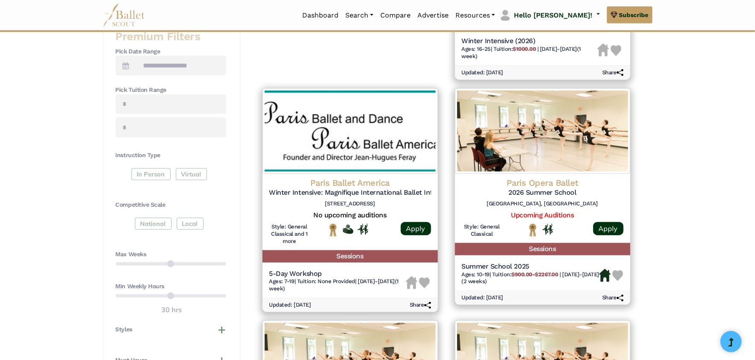
scroll to position [512, 0]
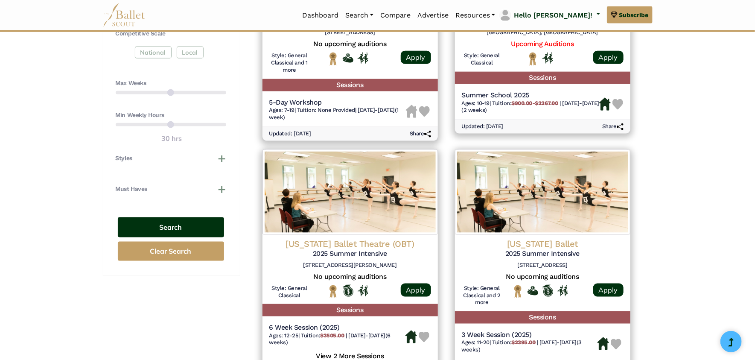
click at [171, 226] on button "Search" at bounding box center [171, 227] width 106 height 20
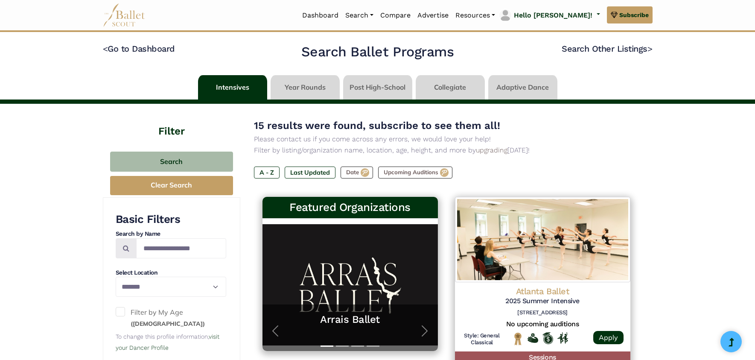
select select "**"
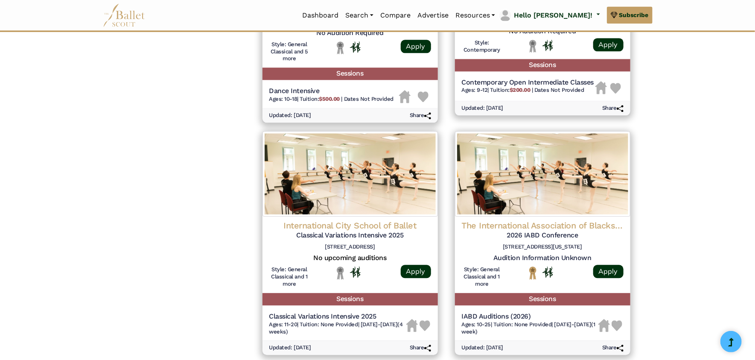
scroll to position [1110, 0]
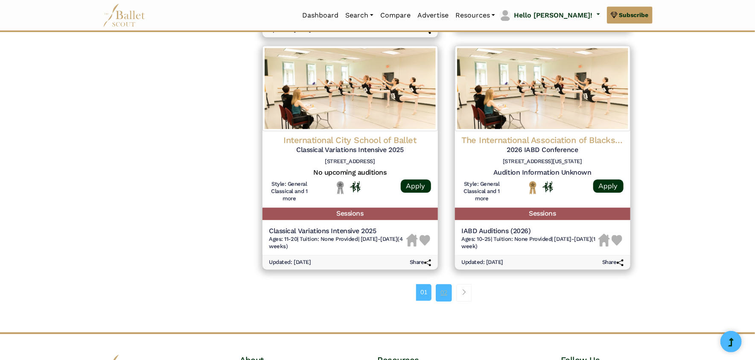
click at [446, 293] on link "02" at bounding box center [444, 292] width 16 height 17
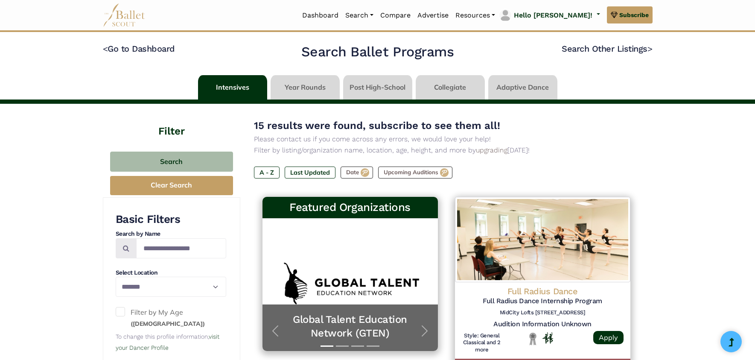
select select "**"
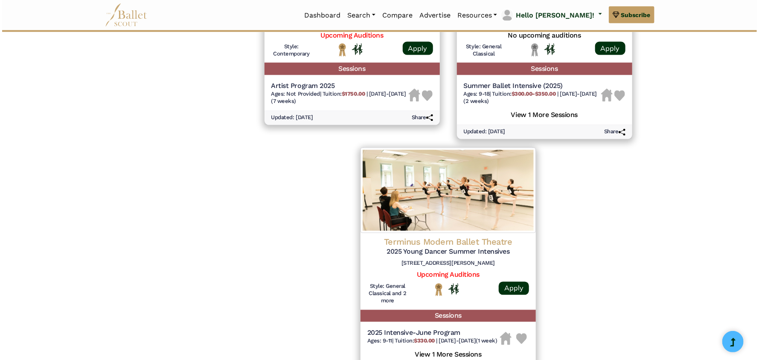
scroll to position [853, 0]
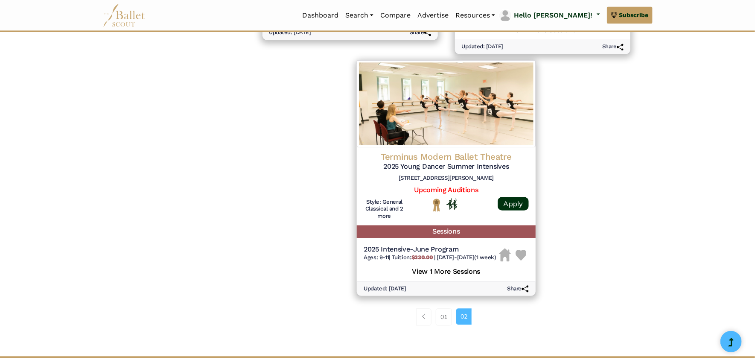
click at [451, 270] on h5 "View 1 More Sessions" at bounding box center [446, 270] width 165 height 11
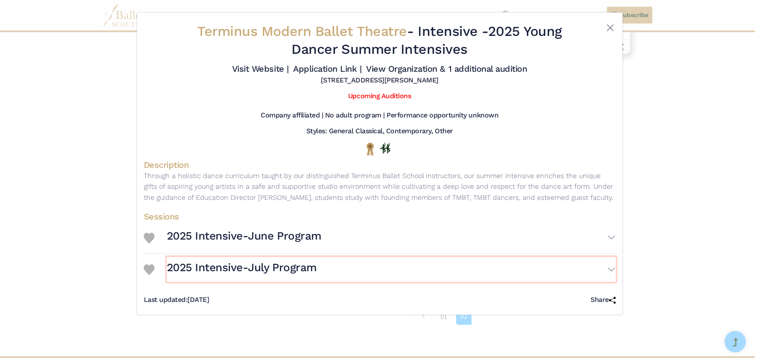
click at [291, 270] on h3 "2025 Intensive-July Program" at bounding box center [242, 267] width 150 height 15
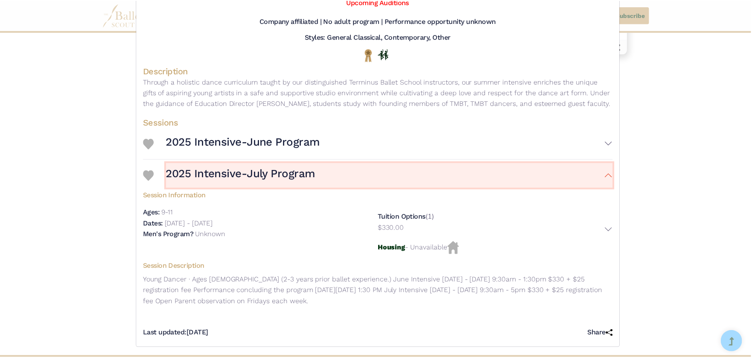
scroll to position [0, 0]
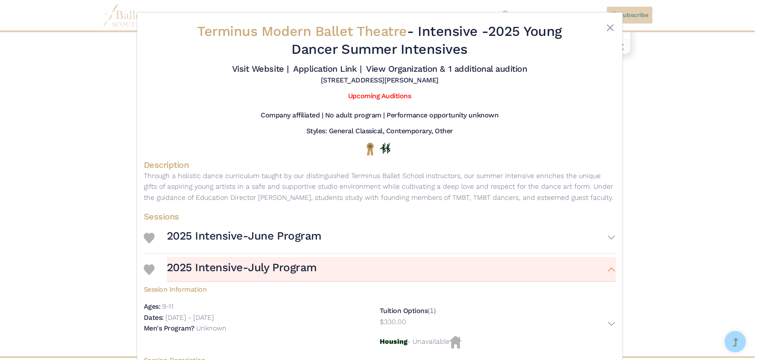
click at [692, 178] on div "Terminus Modern Ballet Theatre - Intensive - 2025 Young Dancer Summer Intensive…" at bounding box center [379, 180] width 759 height 360
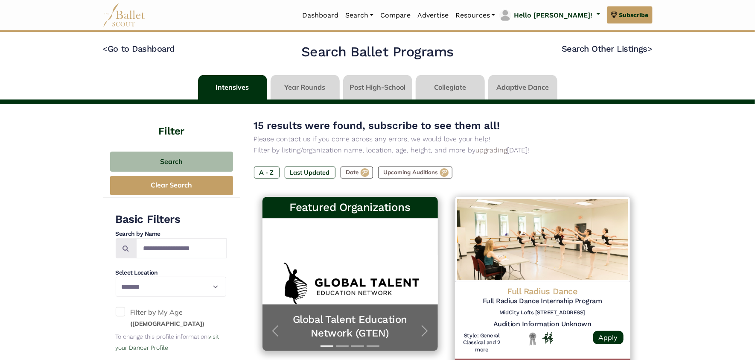
click at [320, 88] on link at bounding box center [305, 87] width 69 height 24
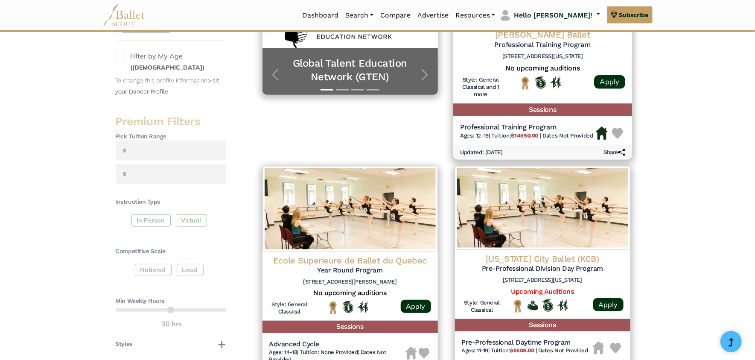
scroll to position [85, 0]
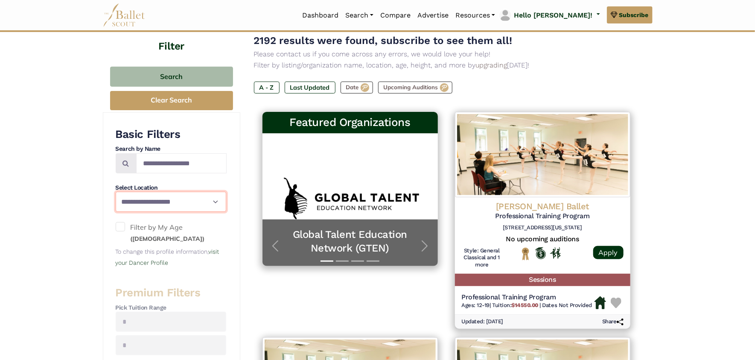
click at [211, 201] on select "**********" at bounding box center [171, 202] width 111 height 20
select select "**"
click at [116, 192] on select "**********" at bounding box center [171, 202] width 111 height 20
click at [119, 229] on span at bounding box center [120, 226] width 9 height 9
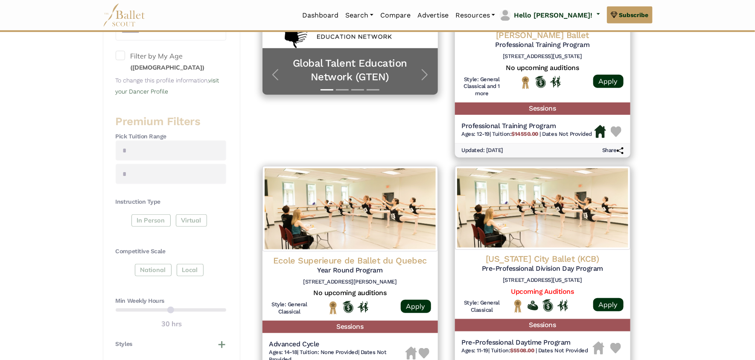
scroll to position [341, 0]
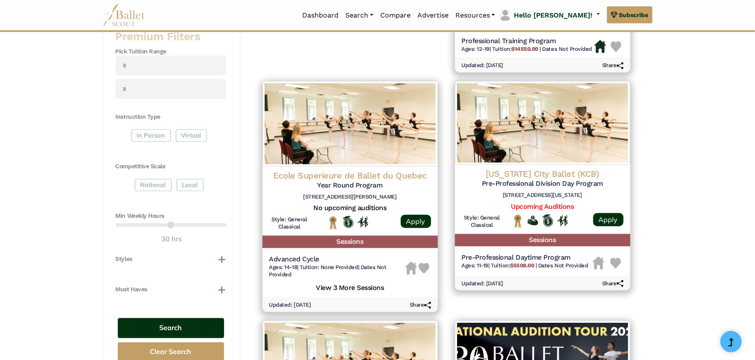
click at [188, 326] on button "Search" at bounding box center [171, 328] width 106 height 20
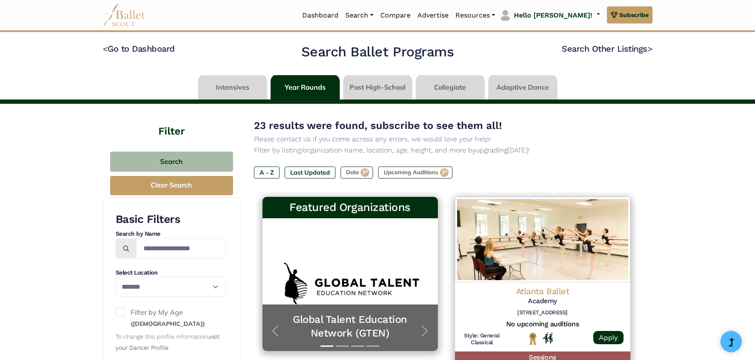
select select "**"
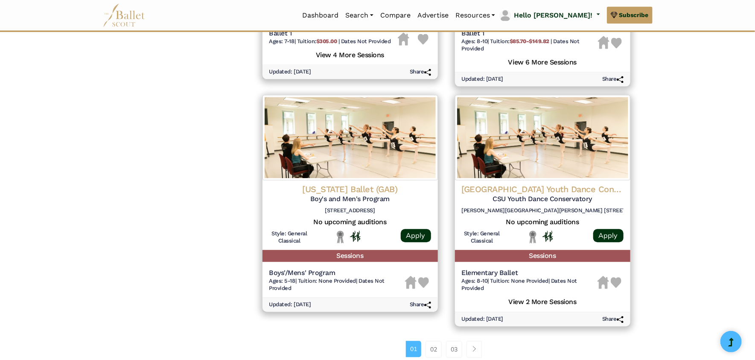
scroll to position [1110, 0]
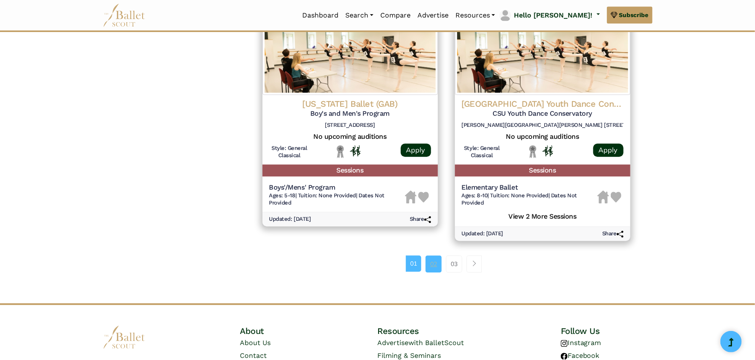
click at [437, 268] on link "02" at bounding box center [434, 263] width 16 height 17
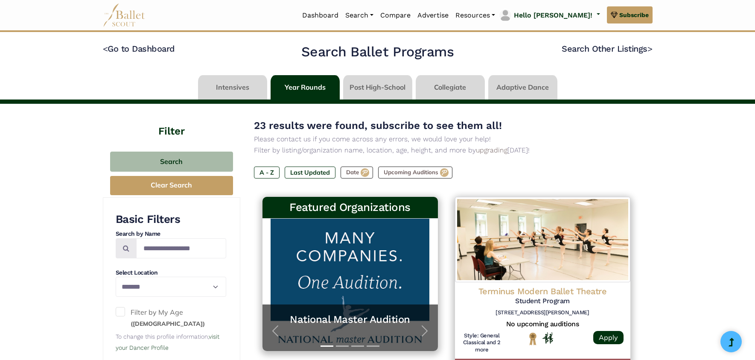
select select "**"
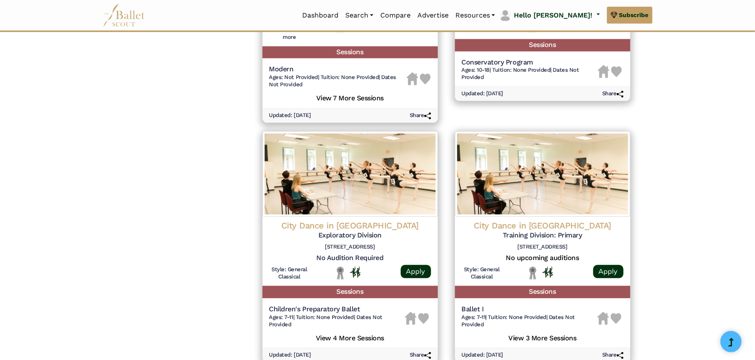
scroll to position [1110, 0]
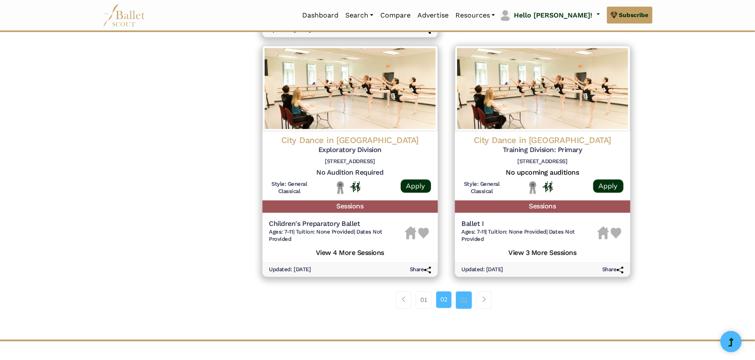
click at [464, 297] on link "03" at bounding box center [464, 299] width 16 height 17
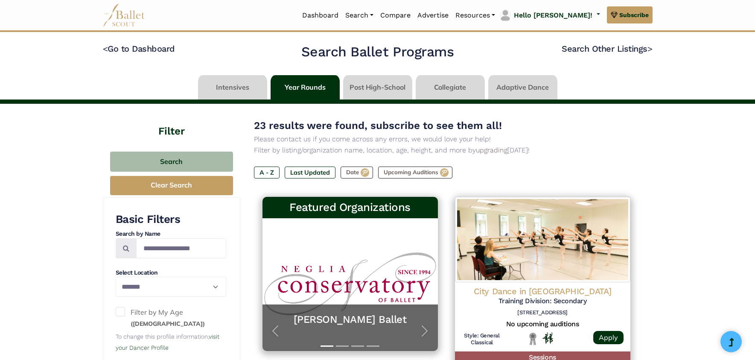
select select "**"
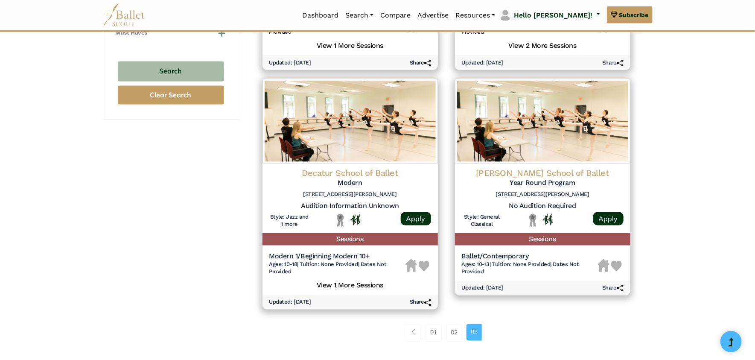
scroll to position [682, 0]
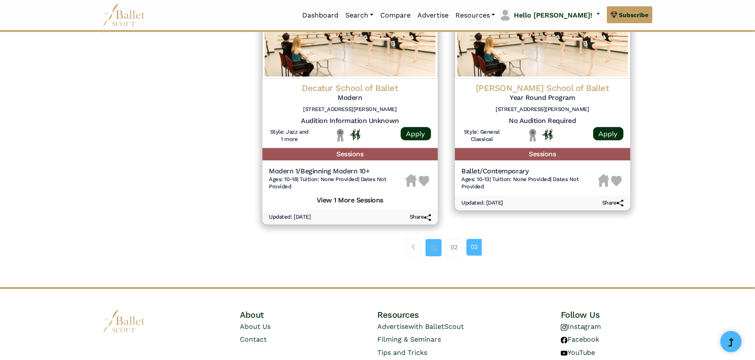
click at [437, 252] on link "01" at bounding box center [434, 247] width 16 height 17
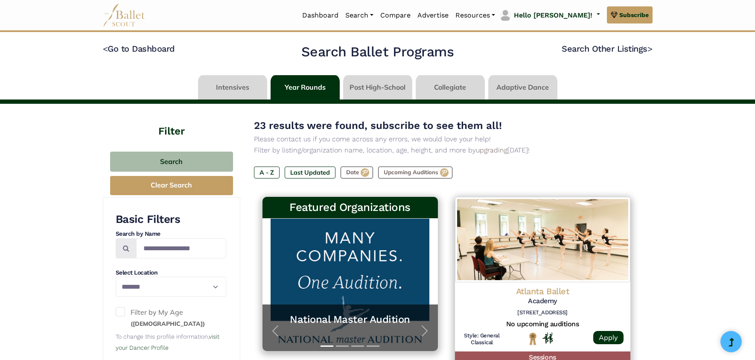
select select "**"
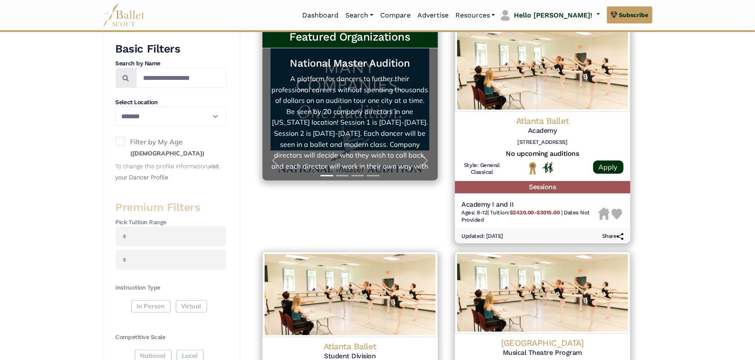
scroll to position [85, 0]
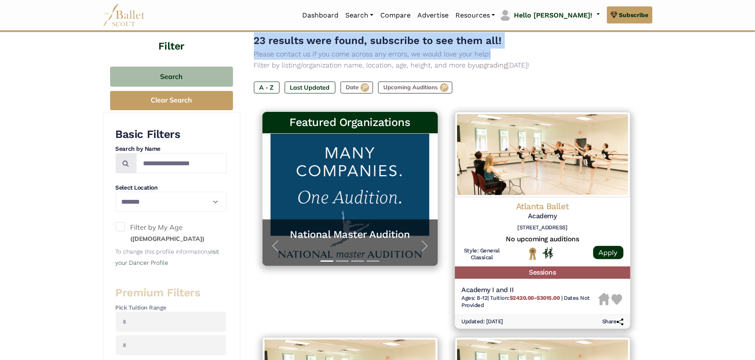
drag, startPoint x: 254, startPoint y: 44, endPoint x: 527, endPoint y: 54, distance: 273.7
click at [527, 54] on div "23 results were found, subscribe to see them all! Please contact us if you come…" at bounding box center [446, 51] width 385 height 38
click at [527, 54] on p "Please contact us if you come across any errors, we would love your help!" at bounding box center [446, 54] width 385 height 11
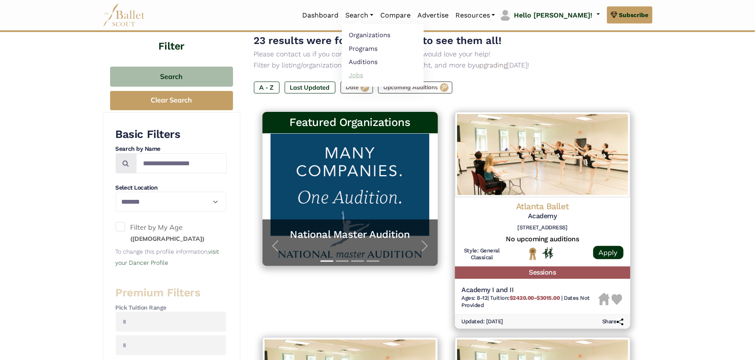
click at [393, 73] on link "Jobs" at bounding box center [383, 74] width 82 height 13
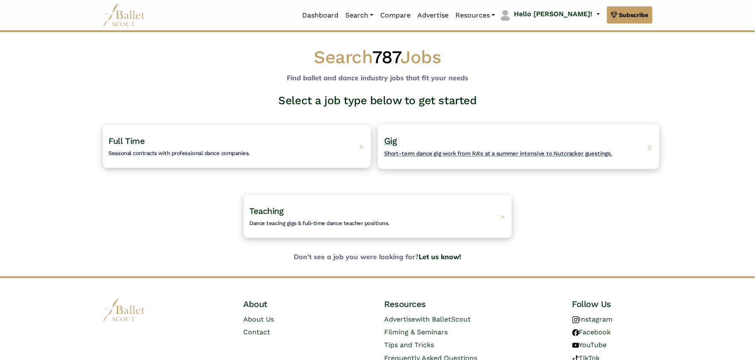
click at [430, 150] on span "Short-term dance gig work from RA's at a summer intensive to Nutcracker guestin…" at bounding box center [498, 153] width 228 height 7
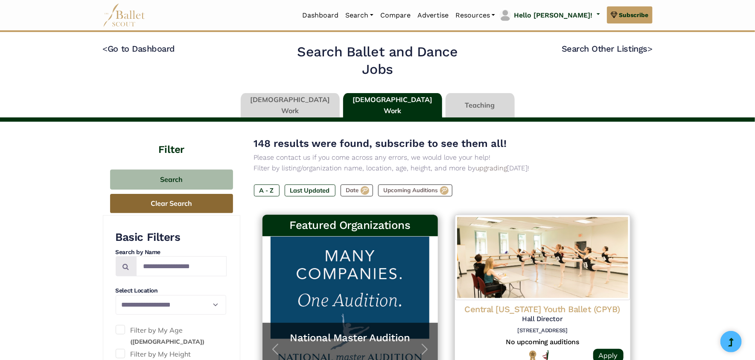
scroll to position [170, 0]
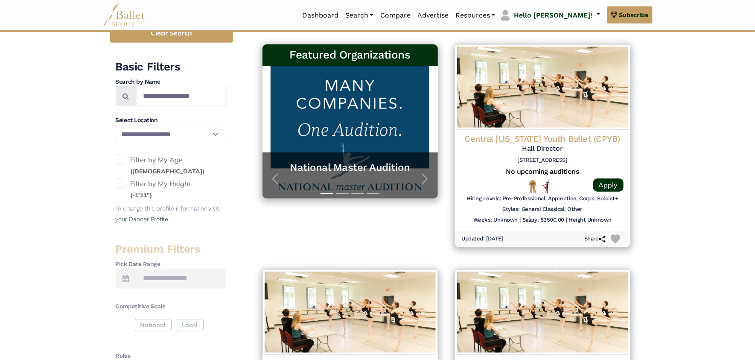
click at [122, 159] on span at bounding box center [120, 158] width 9 height 9
click at [203, 131] on select "**********" at bounding box center [171, 135] width 111 height 20
select select "**"
click at [116, 125] on select "**********" at bounding box center [171, 135] width 111 height 20
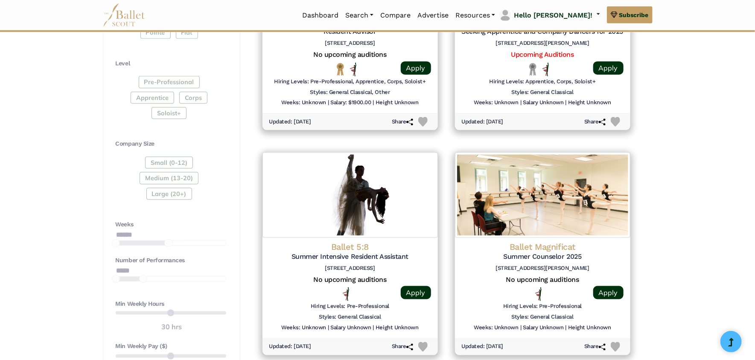
scroll to position [853, 0]
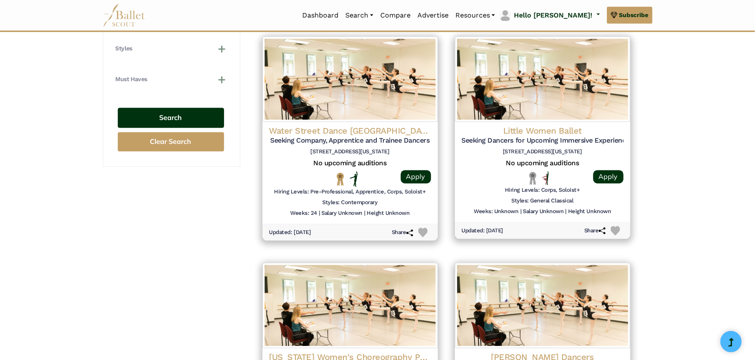
click at [183, 108] on button "Search" at bounding box center [171, 118] width 106 height 20
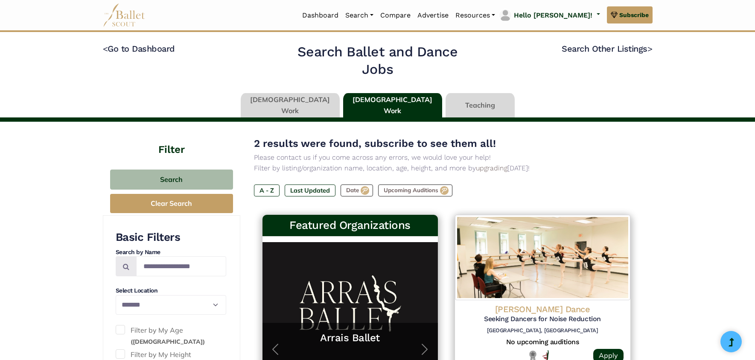
select select "**"
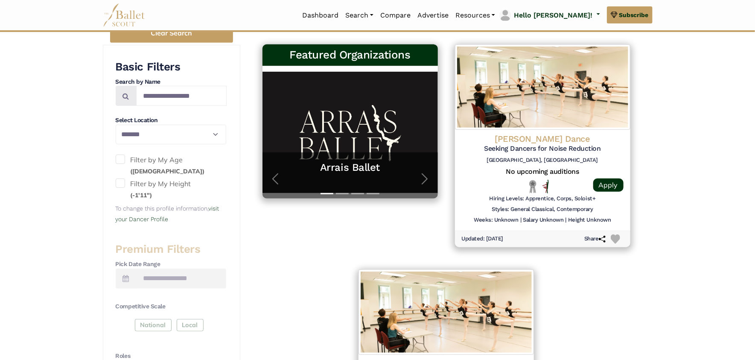
scroll to position [341, 0]
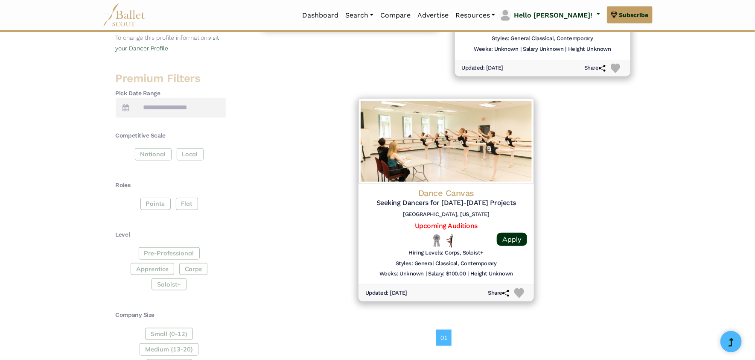
click at [695, 272] on div "**********" at bounding box center [377, 290] width 755 height 1018
